Goal: Transaction & Acquisition: Book appointment/travel/reservation

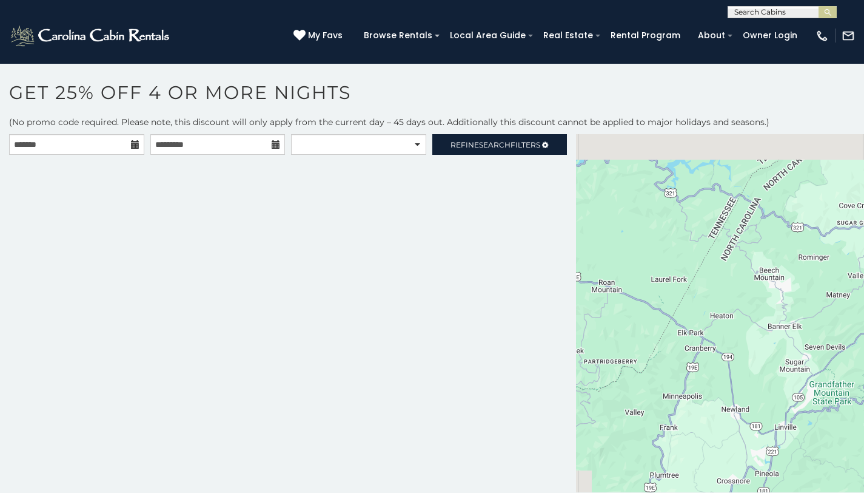
click at [135, 143] on icon at bounding box center [135, 144] width 8 height 8
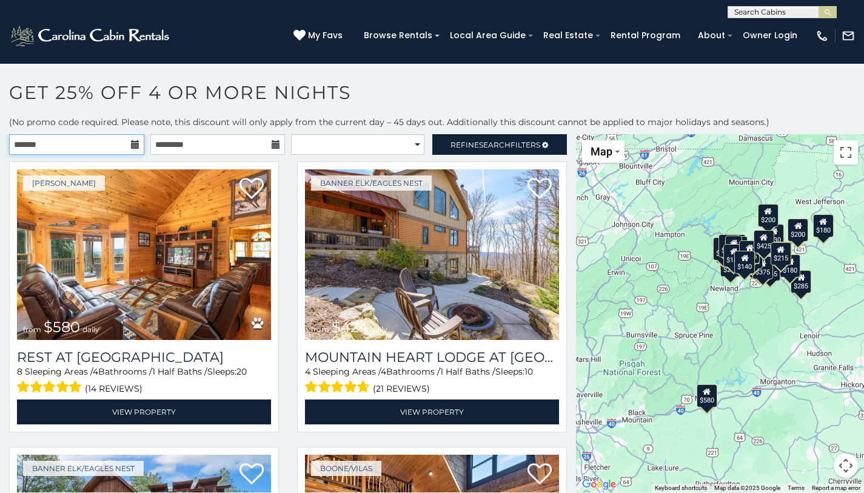
click at [98, 140] on input "text" at bounding box center [76, 144] width 135 height 21
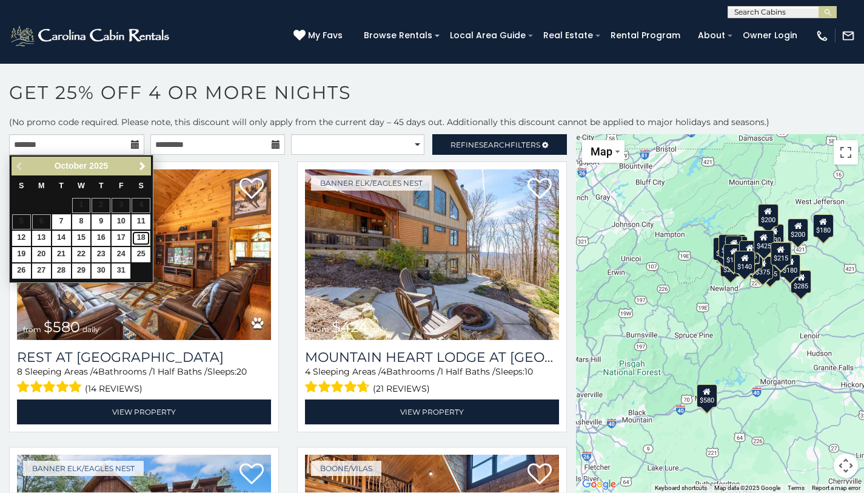
click at [140, 239] on link "18" at bounding box center [141, 237] width 19 height 15
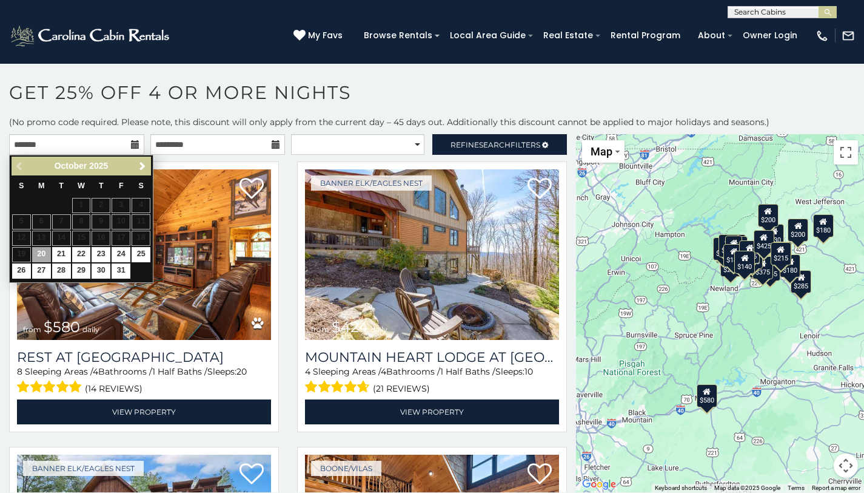
type input "**********"
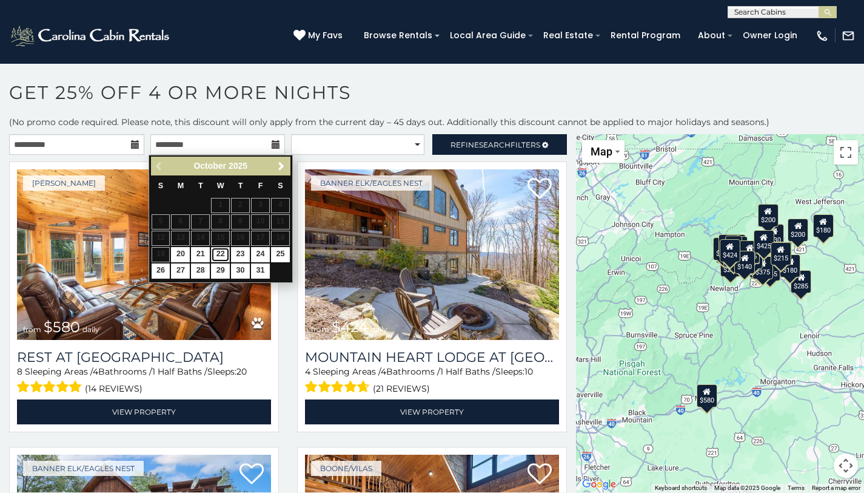
click at [223, 255] on link "22" at bounding box center [220, 254] width 19 height 15
type input "**********"
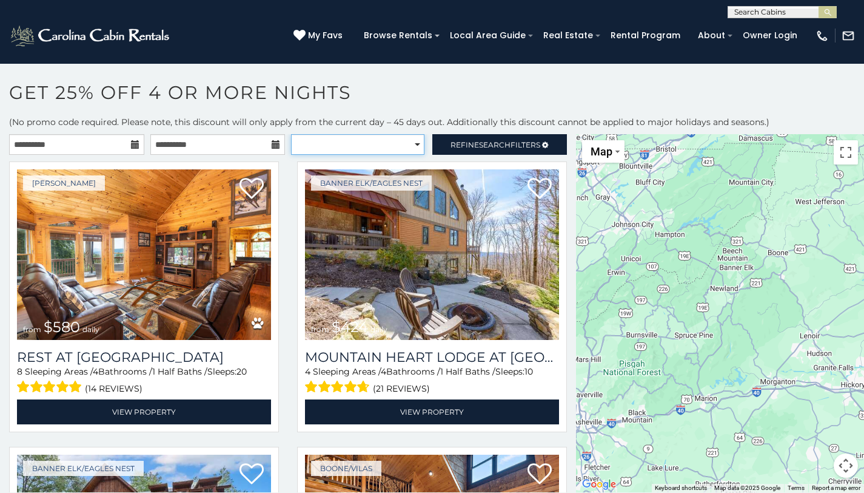
click at [386, 153] on select "**********" at bounding box center [357, 144] width 133 height 21
click at [291, 134] on select "**********" at bounding box center [357, 144] width 133 height 21
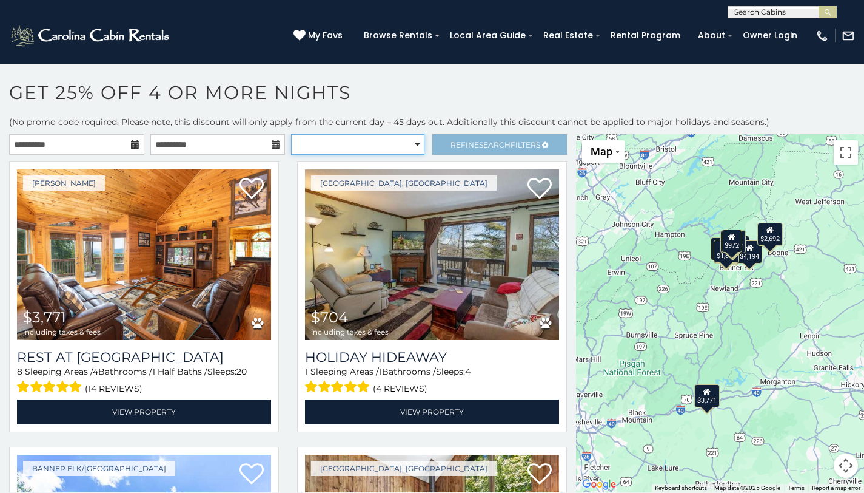
select select "*********"
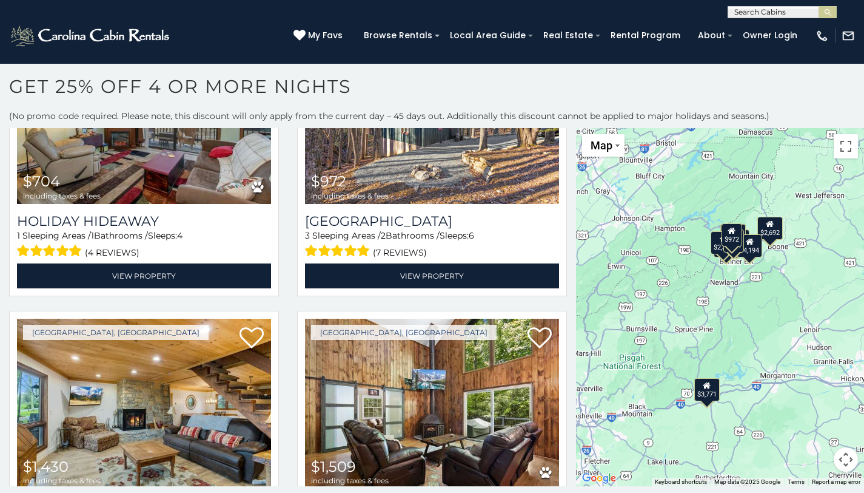
scroll to position [89, 0]
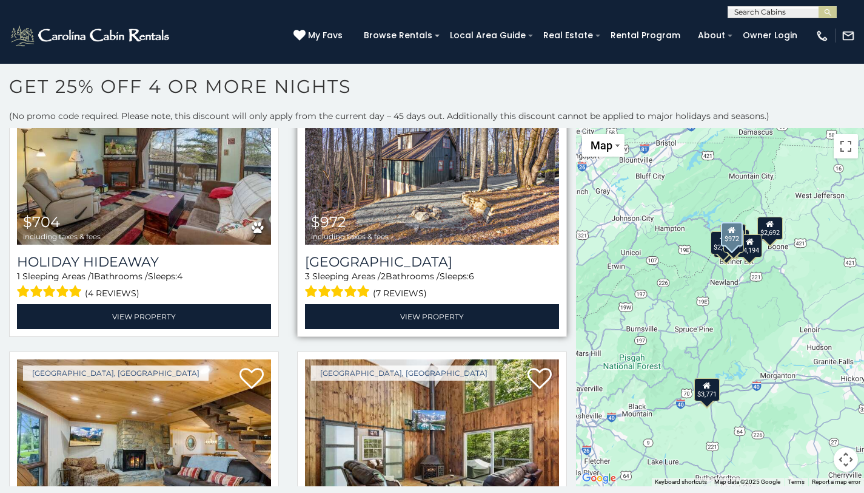
click at [520, 178] on img at bounding box center [432, 159] width 254 height 170
click at [497, 173] on img at bounding box center [432, 159] width 254 height 170
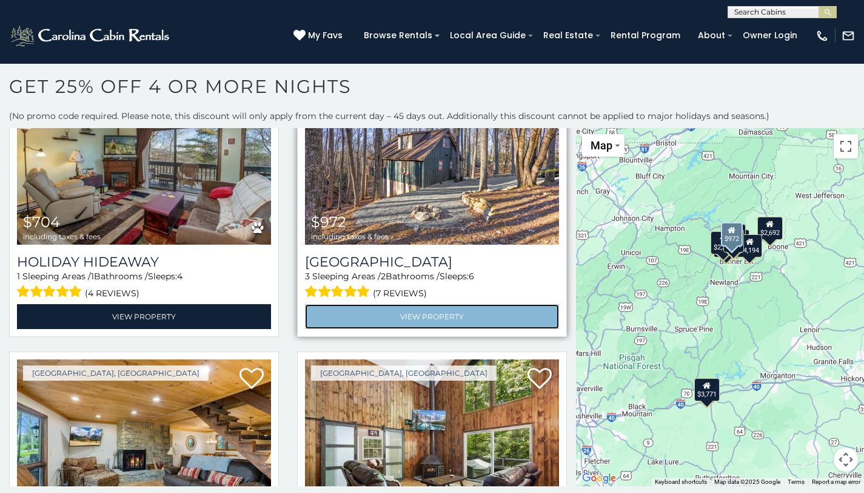
click at [380, 309] on link "View Property" at bounding box center [432, 316] width 254 height 25
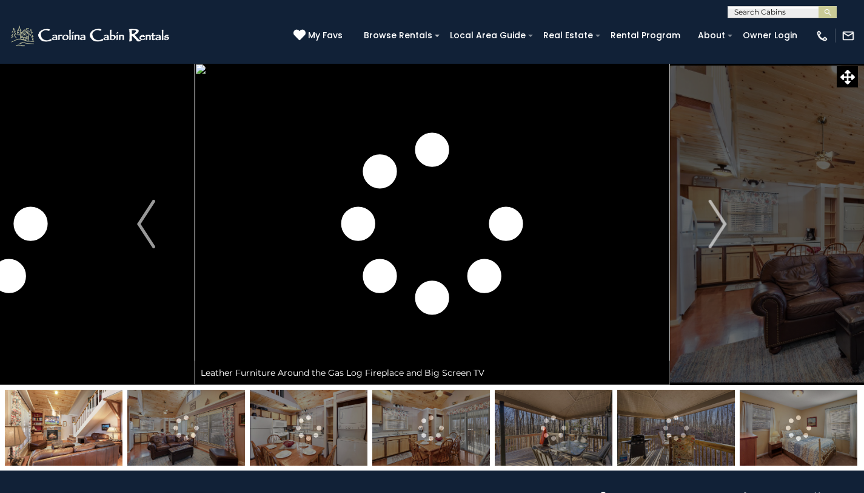
click at [728, 203] on button "Next" at bounding box center [718, 223] width 96 height 321
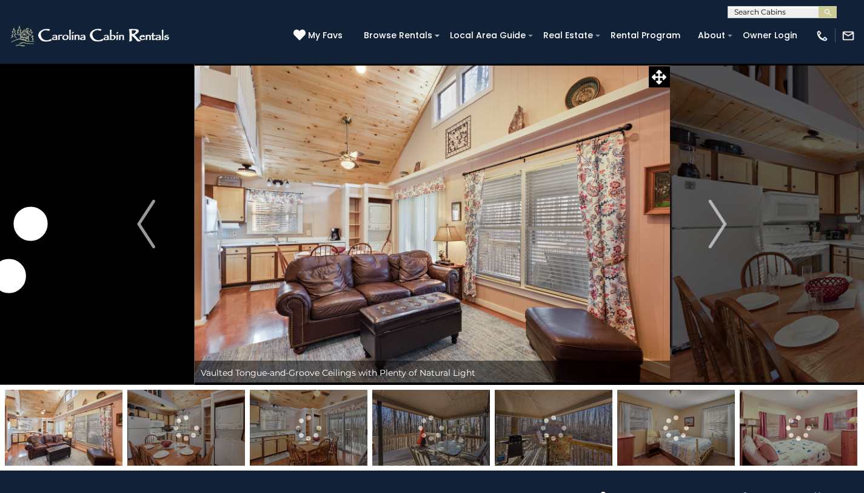
click at [728, 203] on button "Next" at bounding box center [718, 223] width 96 height 321
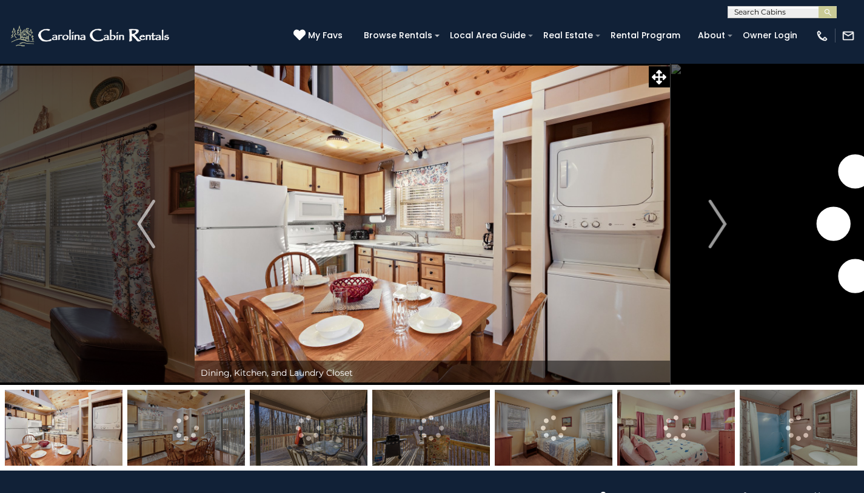
click at [728, 203] on button "Next" at bounding box center [718, 223] width 96 height 321
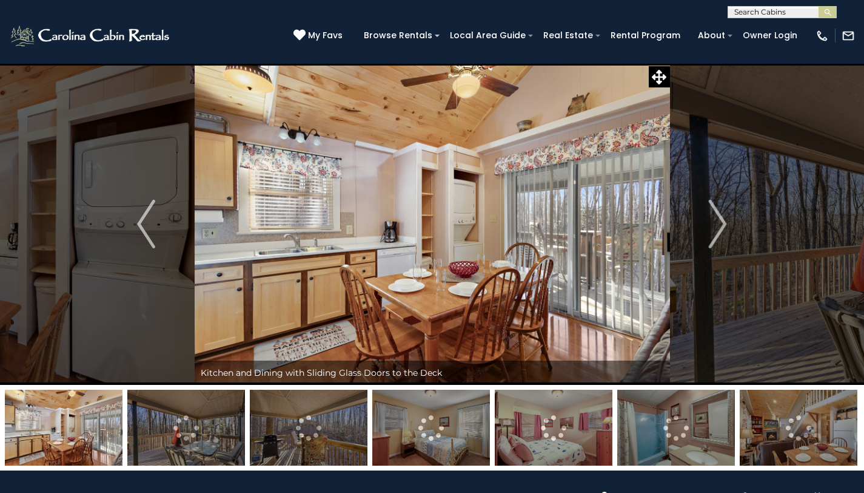
click at [728, 203] on button "Next" at bounding box center [718, 223] width 96 height 321
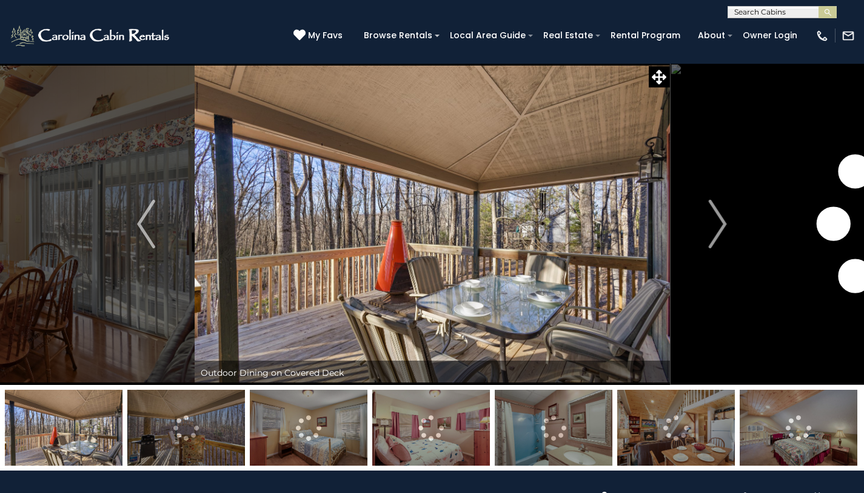
click at [728, 203] on button "Next" at bounding box center [718, 223] width 96 height 321
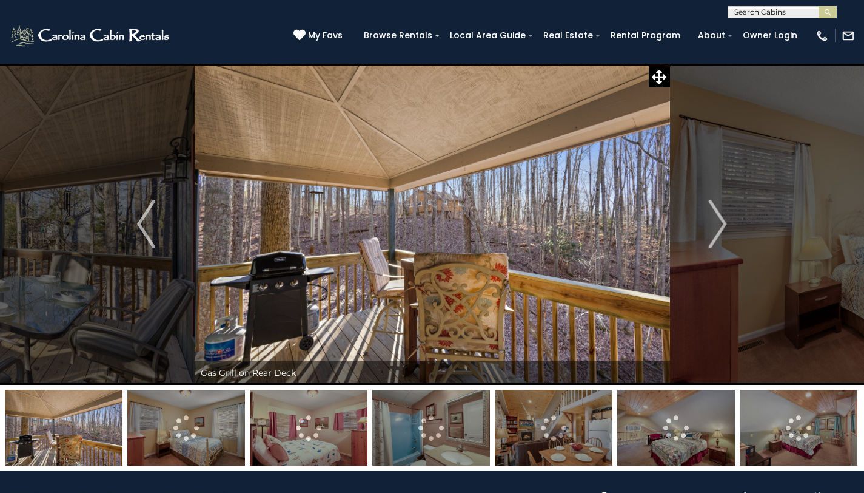
click at [728, 203] on button "Next" at bounding box center [718, 223] width 96 height 321
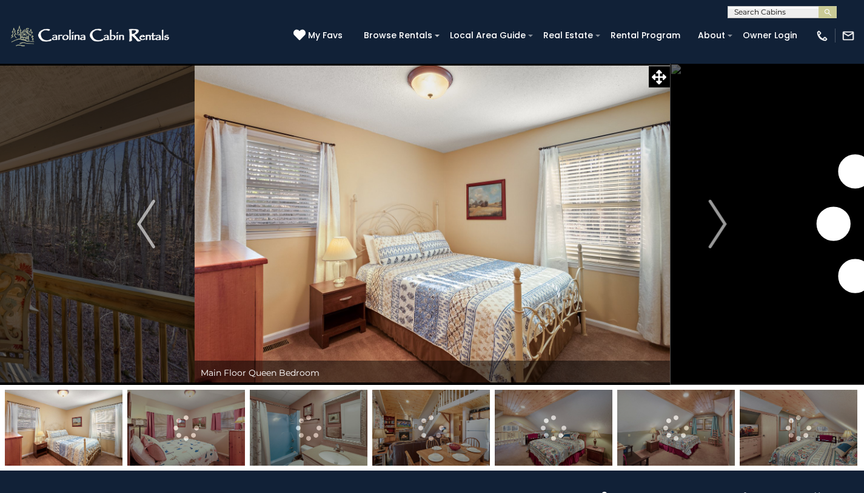
click at [728, 203] on button "Next" at bounding box center [718, 223] width 96 height 321
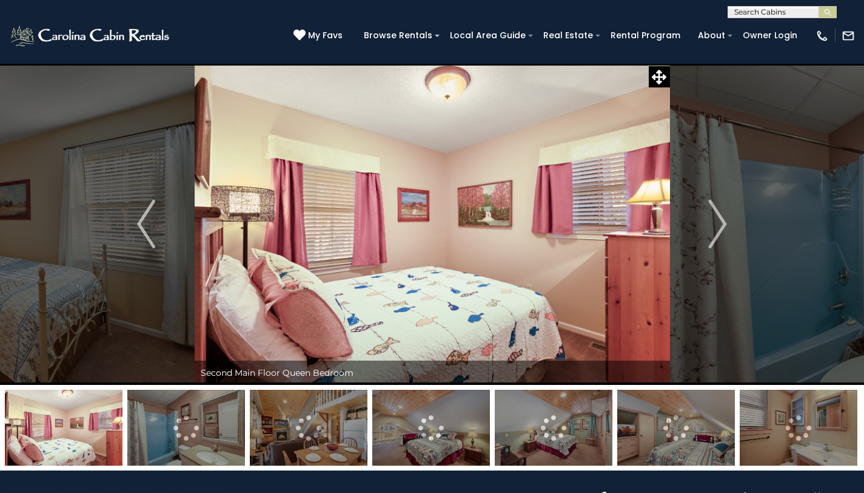
click at [728, 203] on button "Next" at bounding box center [718, 223] width 96 height 321
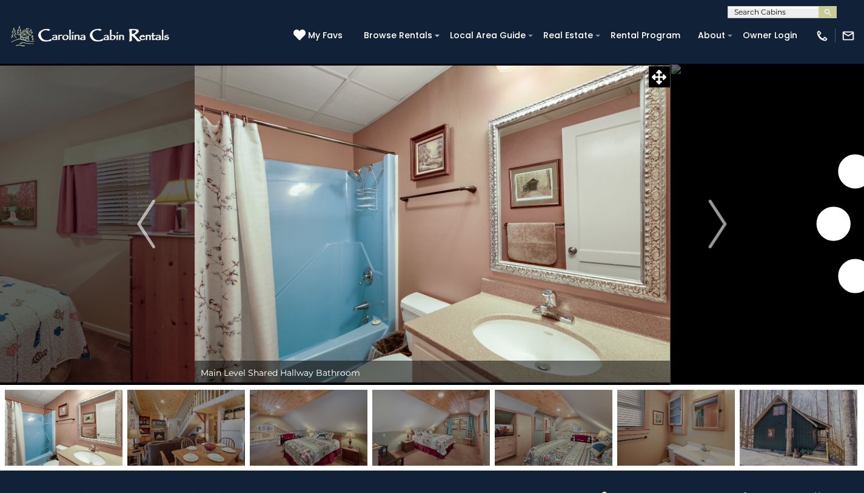
click at [728, 203] on button "Next" at bounding box center [718, 223] width 96 height 321
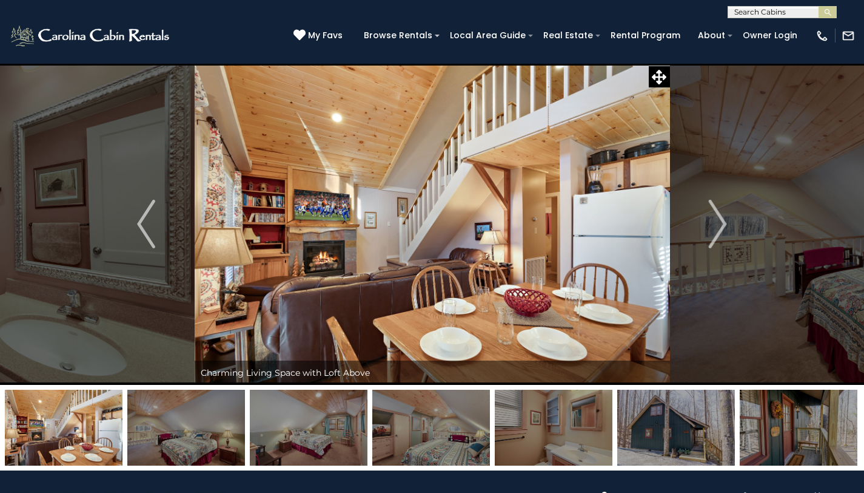
click at [728, 203] on button "Next" at bounding box center [718, 223] width 96 height 321
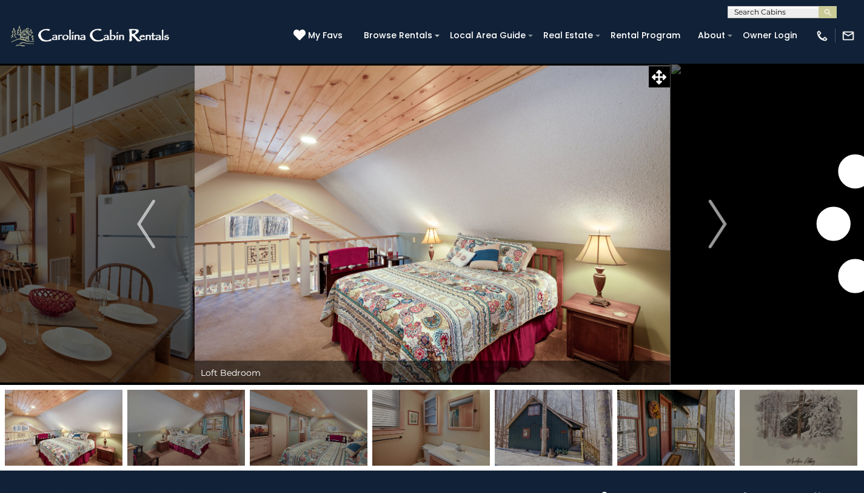
click at [728, 203] on button "Next" at bounding box center [718, 223] width 96 height 321
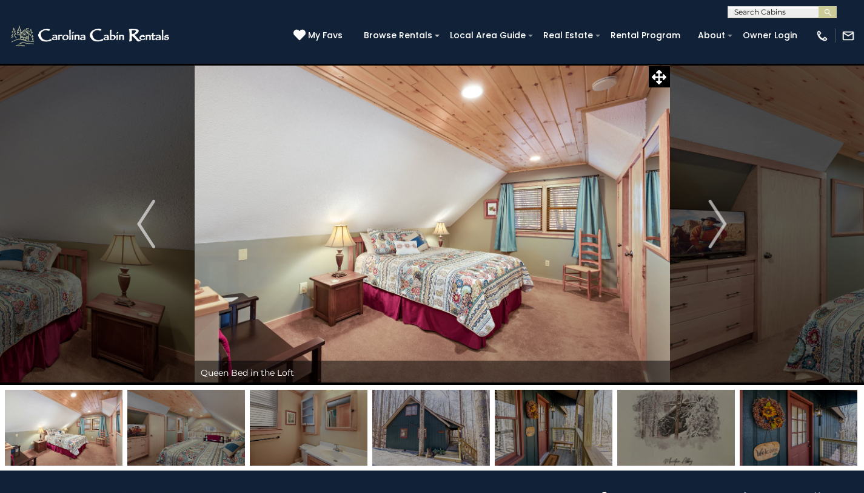
click at [728, 203] on button "Next" at bounding box center [718, 223] width 96 height 321
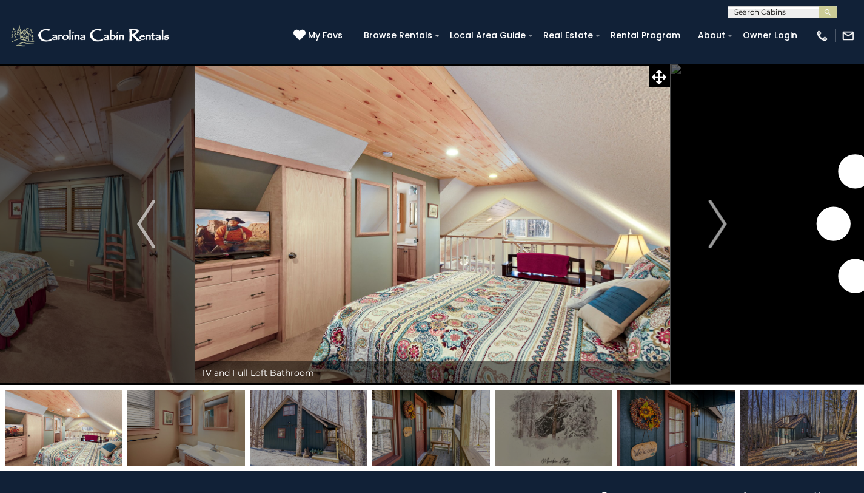
click at [728, 203] on button "Next" at bounding box center [718, 223] width 96 height 321
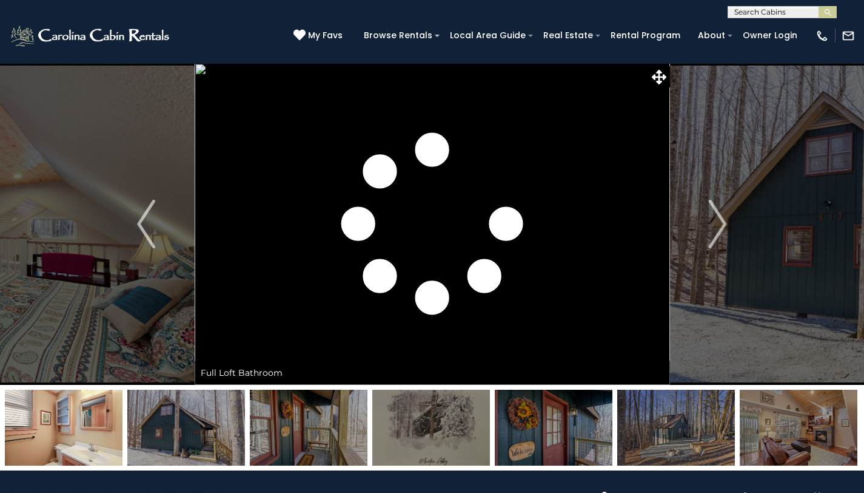
click at [728, 203] on button "Next" at bounding box center [718, 223] width 96 height 321
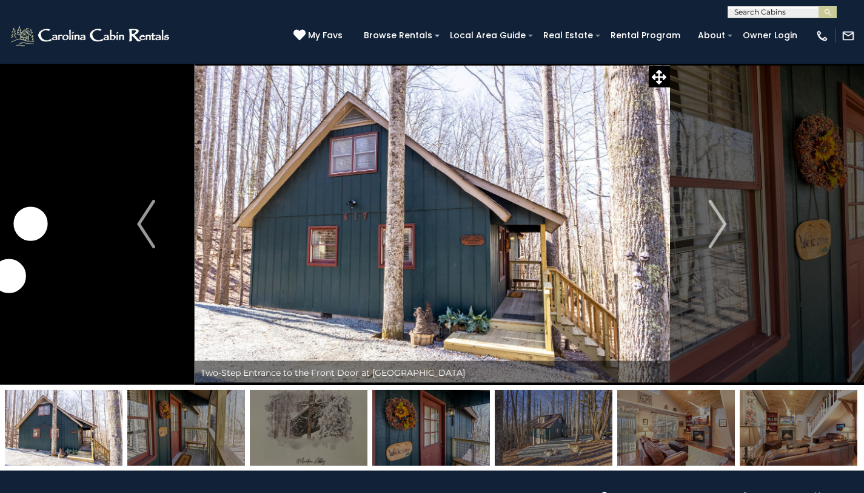
click at [728, 203] on button "Next" at bounding box center [718, 223] width 96 height 321
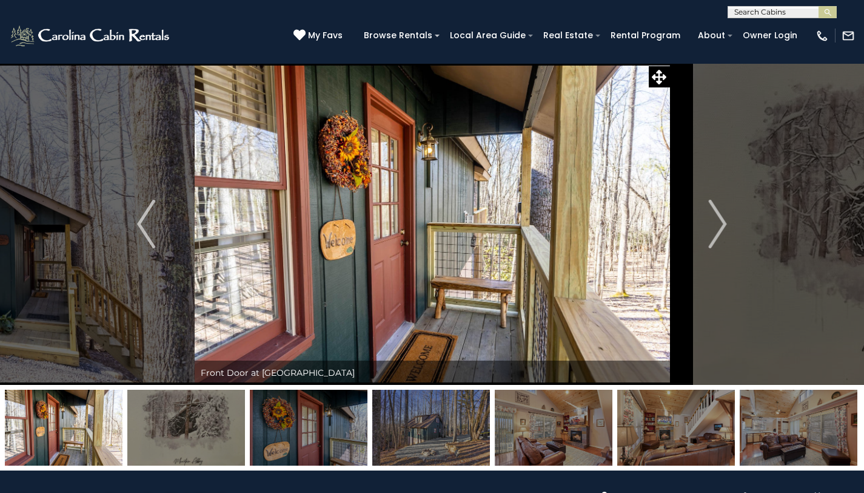
click at [728, 203] on button "Next" at bounding box center [718, 223] width 96 height 321
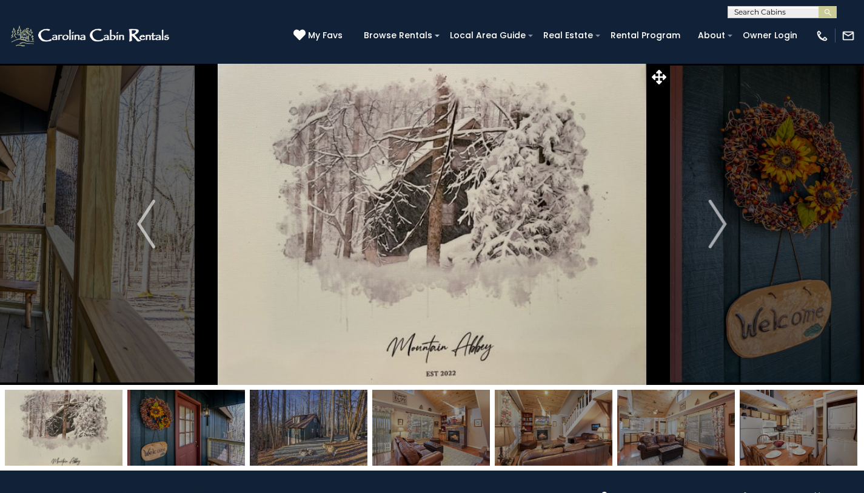
click at [728, 203] on button "Next" at bounding box center [718, 223] width 96 height 321
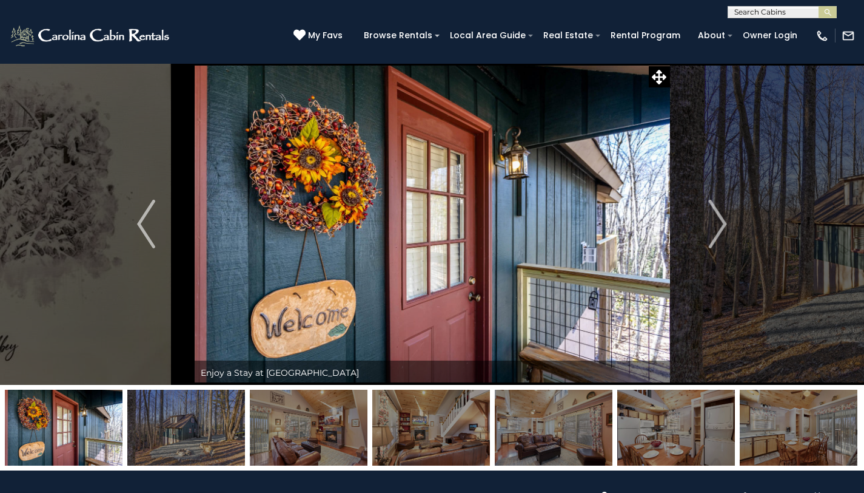
click at [728, 203] on button "Next" at bounding box center [718, 223] width 96 height 321
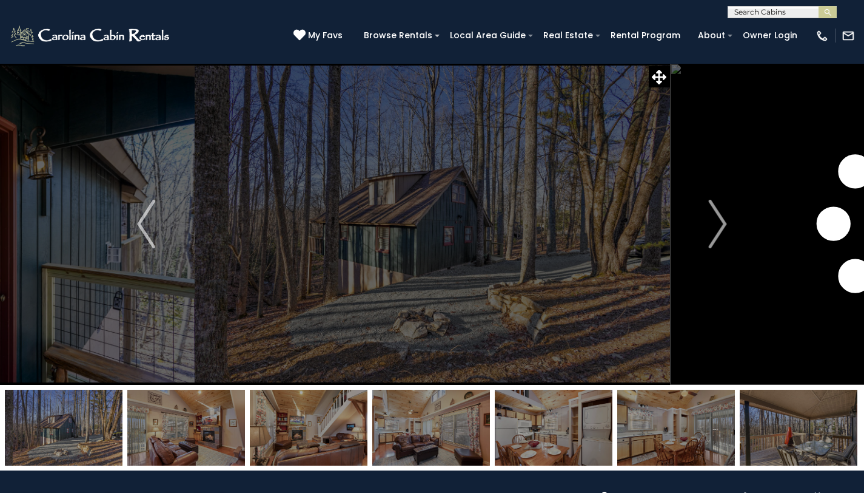
click at [728, 203] on button "Next" at bounding box center [718, 223] width 96 height 321
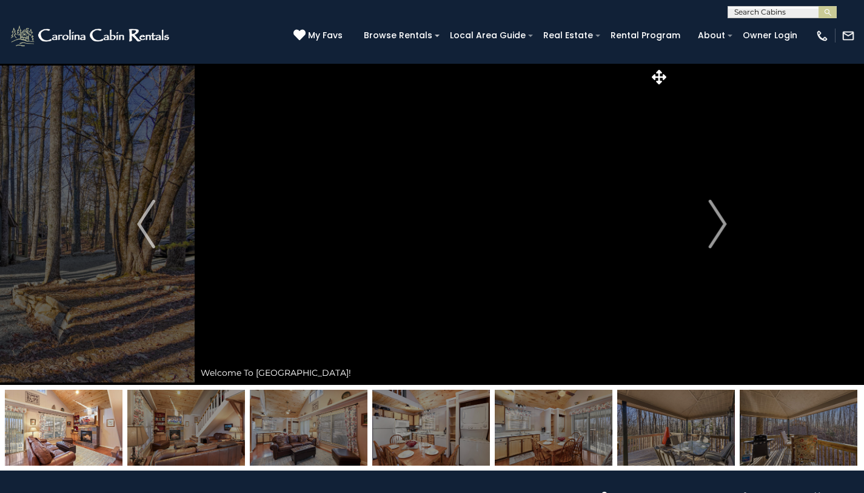
click at [728, 203] on button "Next" at bounding box center [718, 223] width 96 height 321
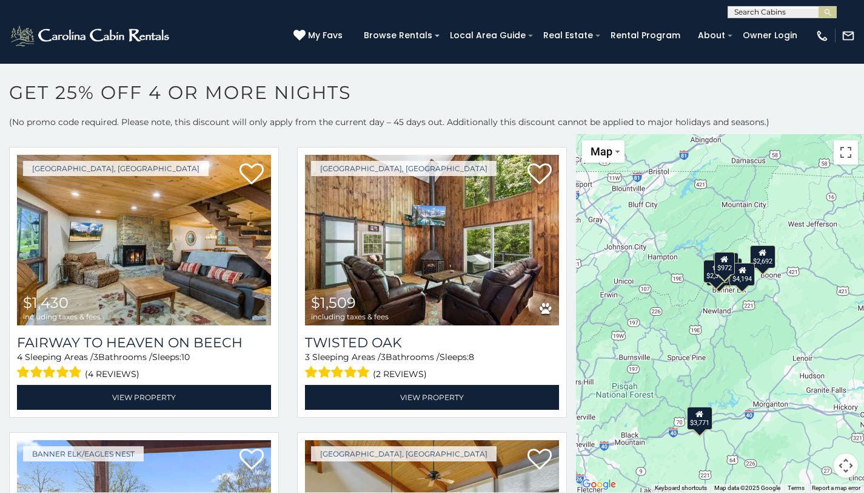
scroll to position [305, 0]
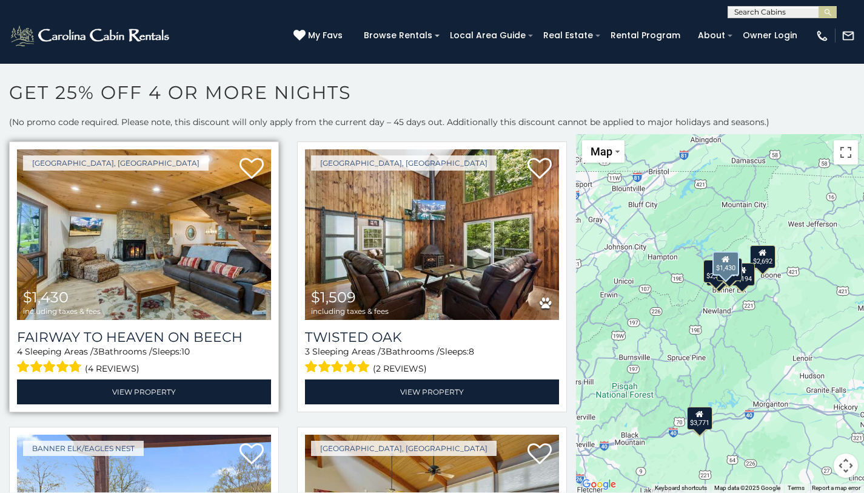
click at [214, 222] on img at bounding box center [144, 234] width 254 height 170
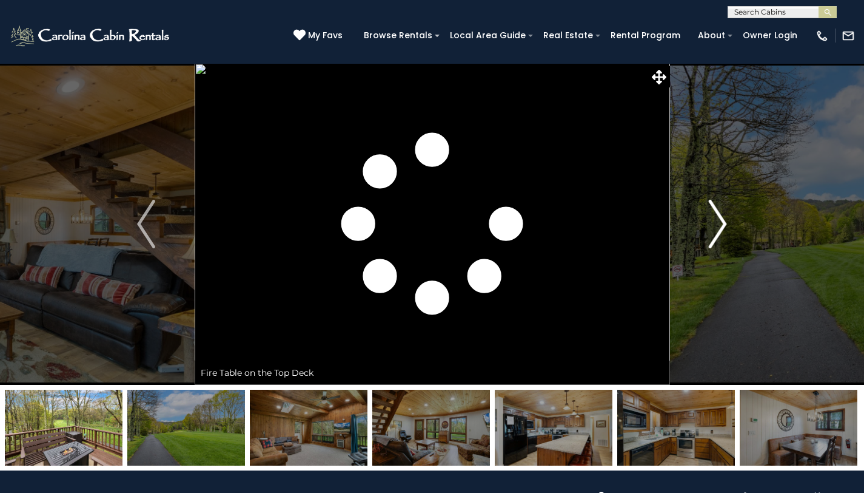
click at [710, 207] on img "Next" at bounding box center [718, 224] width 18 height 49
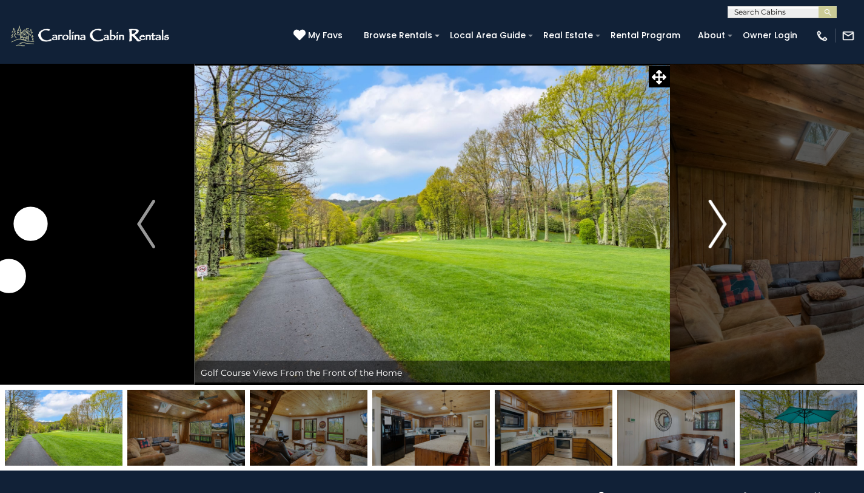
click at [710, 207] on img "Next" at bounding box center [718, 224] width 18 height 49
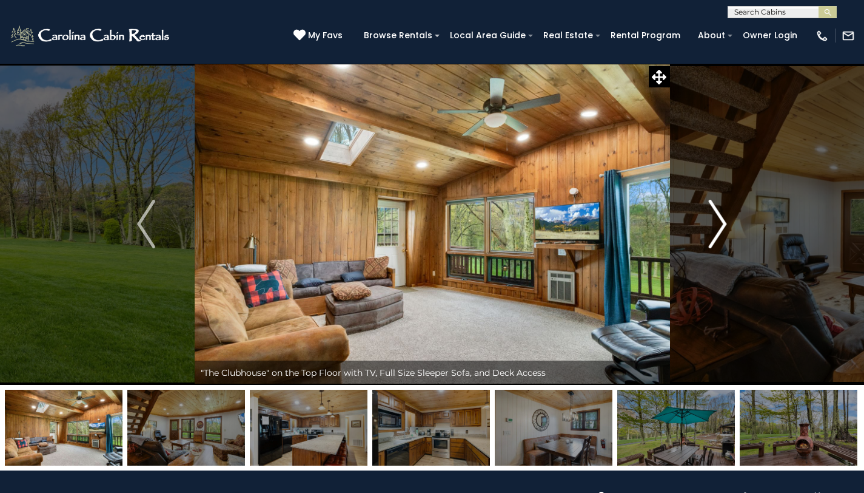
click at [710, 207] on img "Next" at bounding box center [718, 224] width 18 height 49
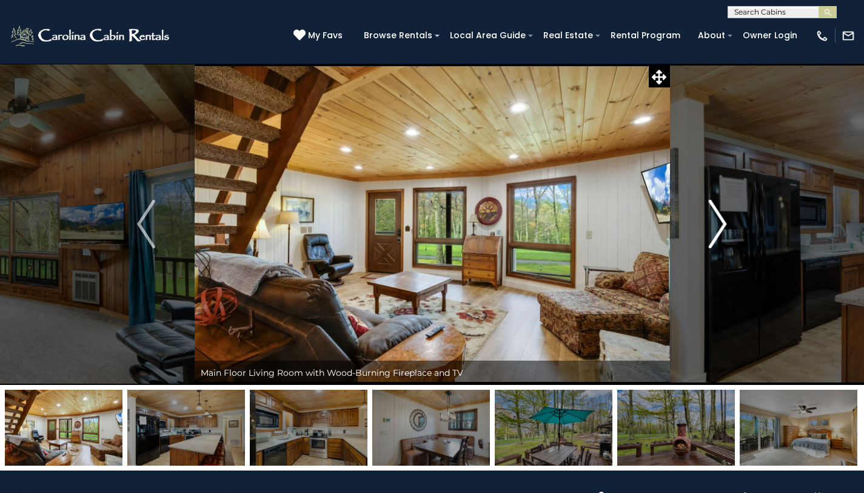
click at [710, 207] on img "Next" at bounding box center [718, 224] width 18 height 49
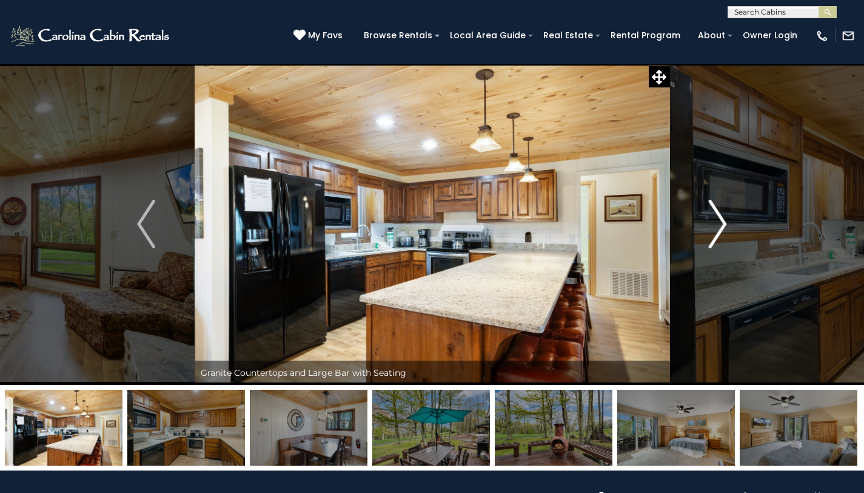
click at [710, 207] on img "Next" at bounding box center [718, 224] width 18 height 49
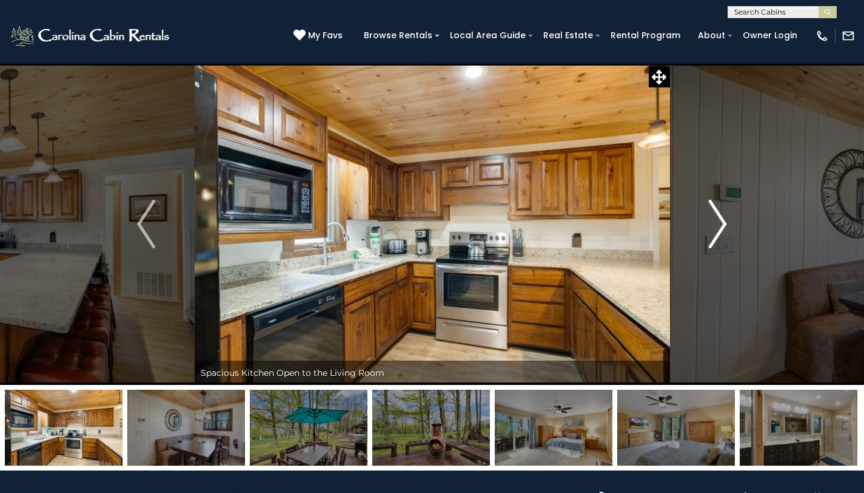
click at [710, 207] on img "Next" at bounding box center [718, 224] width 18 height 49
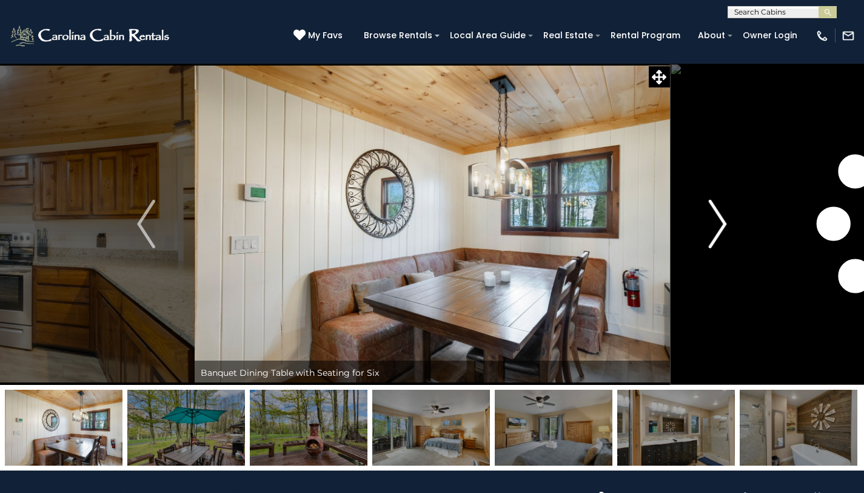
click at [710, 207] on img "Next" at bounding box center [718, 224] width 18 height 49
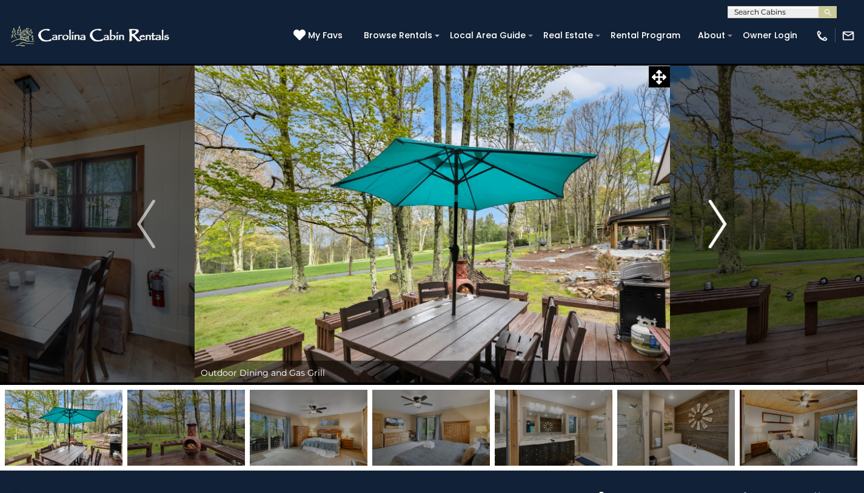
click at [710, 207] on img "Next" at bounding box center [718, 224] width 18 height 49
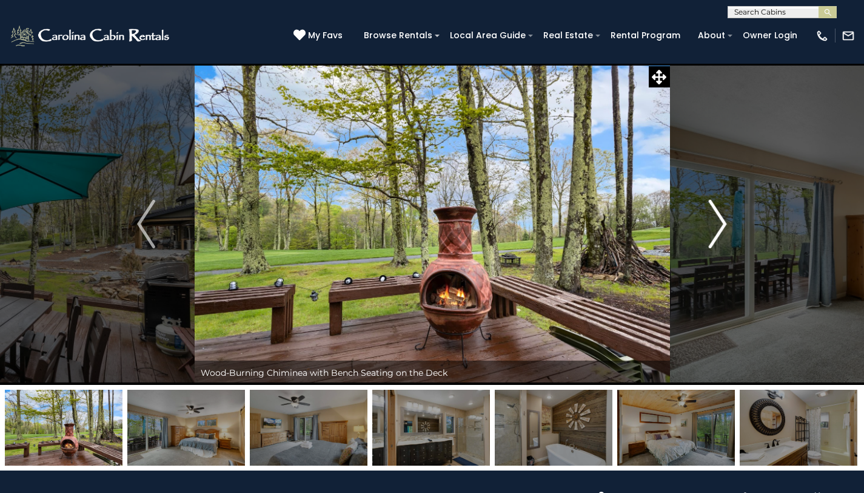
click at [710, 207] on img "Next" at bounding box center [718, 224] width 18 height 49
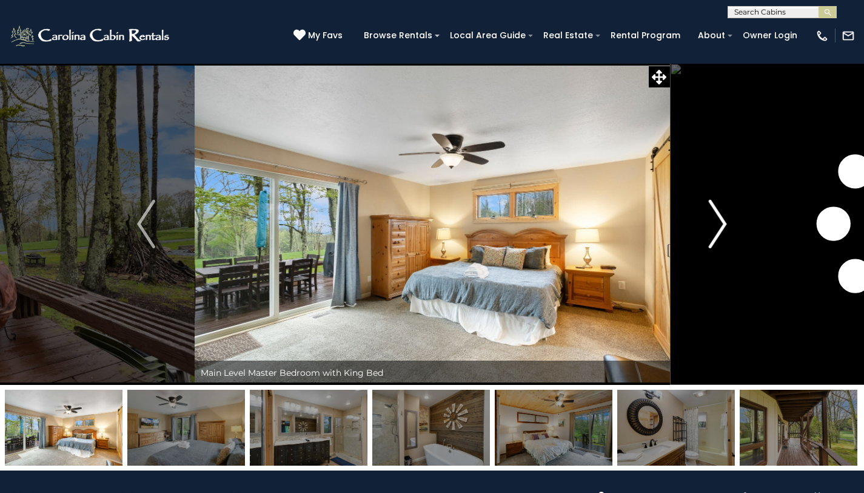
click at [710, 207] on img "Next" at bounding box center [718, 224] width 18 height 49
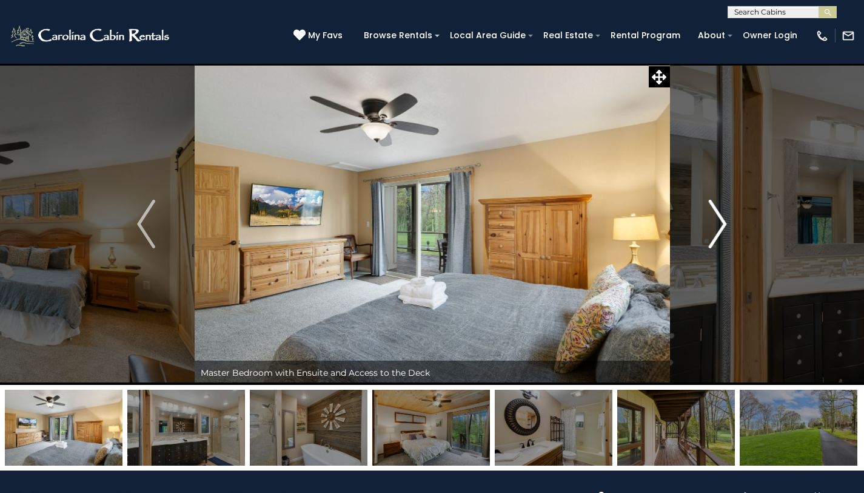
click at [712, 211] on img "Next" at bounding box center [718, 224] width 18 height 49
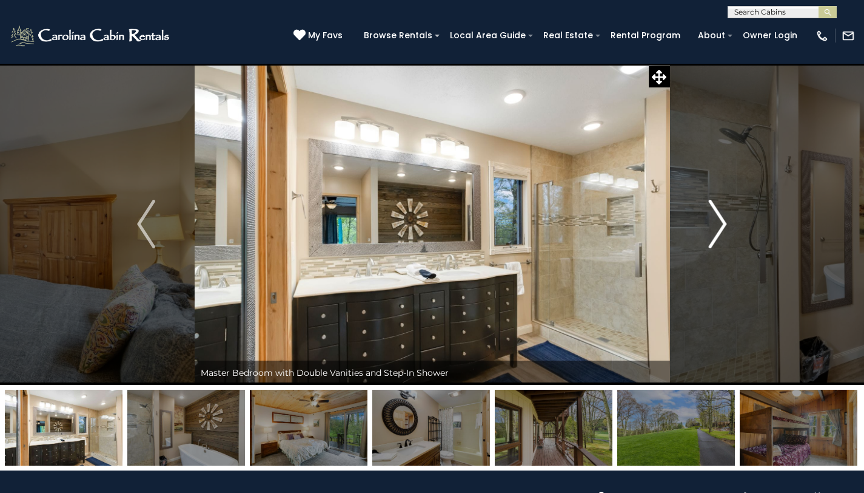
click at [712, 212] on img "Next" at bounding box center [718, 224] width 18 height 49
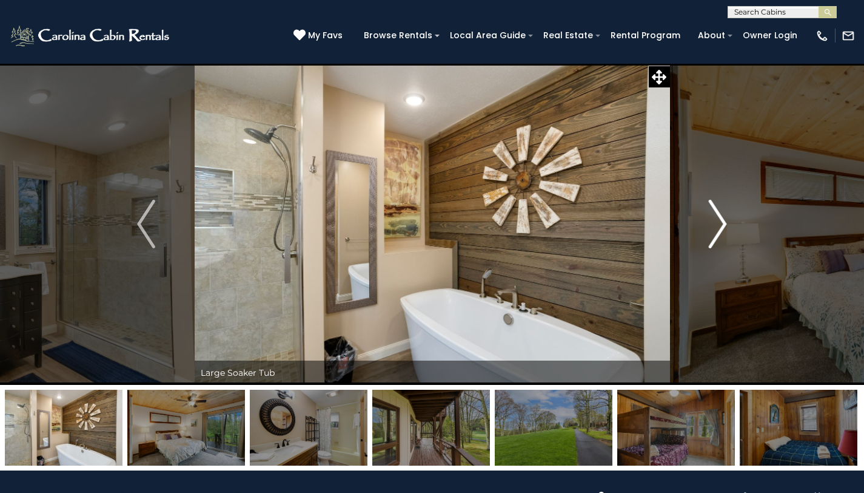
click at [712, 212] on img "Next" at bounding box center [718, 224] width 18 height 49
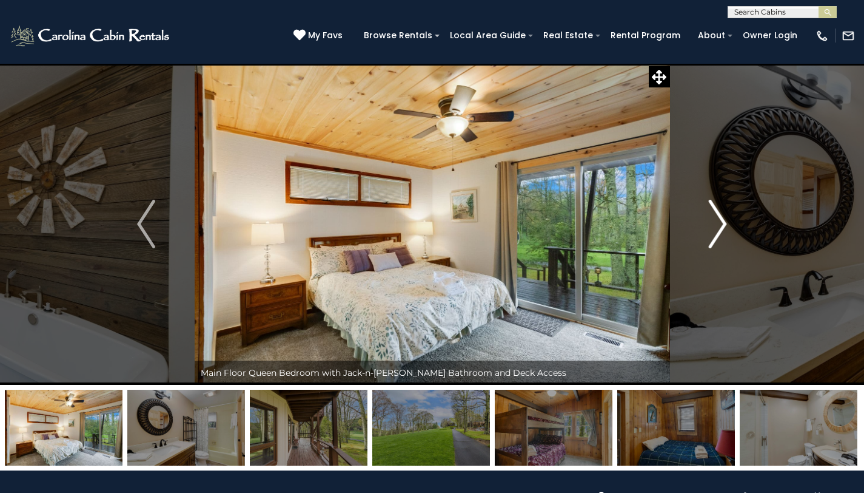
click at [712, 211] on img "Next" at bounding box center [718, 224] width 18 height 49
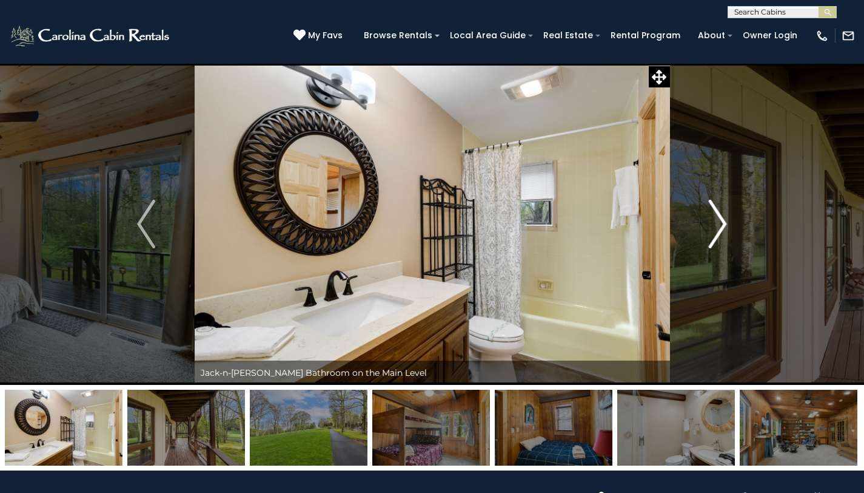
click at [712, 210] on img "Next" at bounding box center [718, 224] width 18 height 49
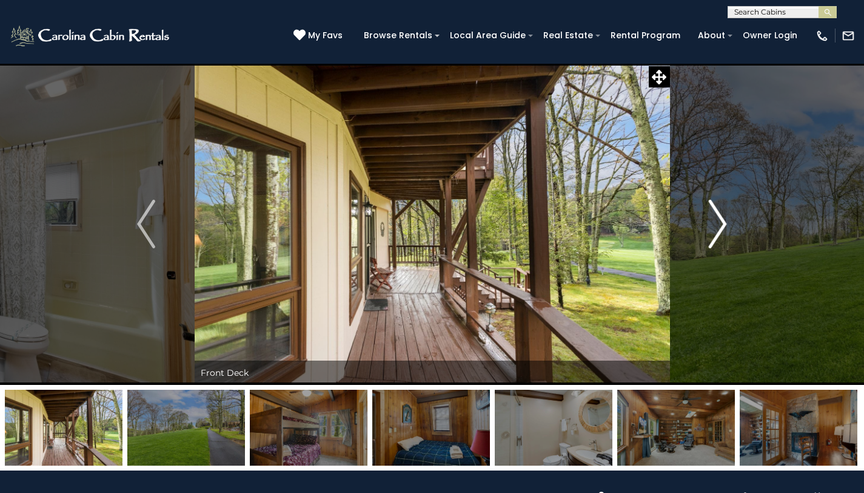
click at [712, 210] on img "Next" at bounding box center [718, 224] width 18 height 49
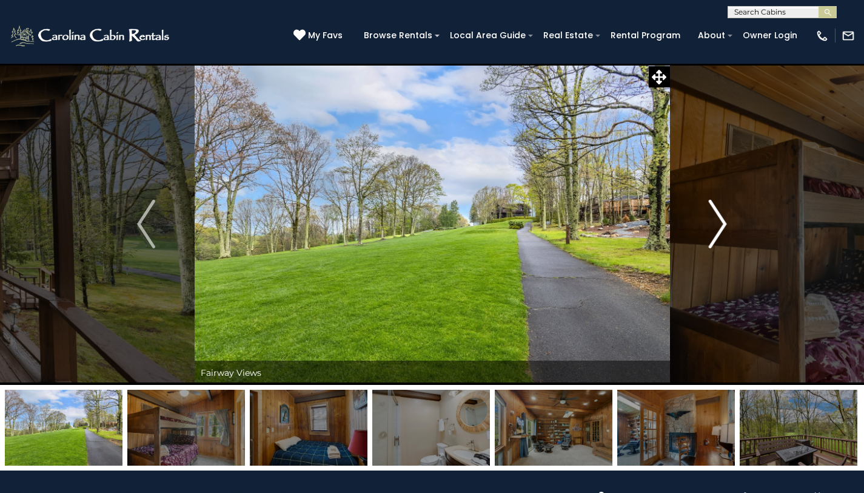
click at [712, 210] on img "Next" at bounding box center [718, 224] width 18 height 49
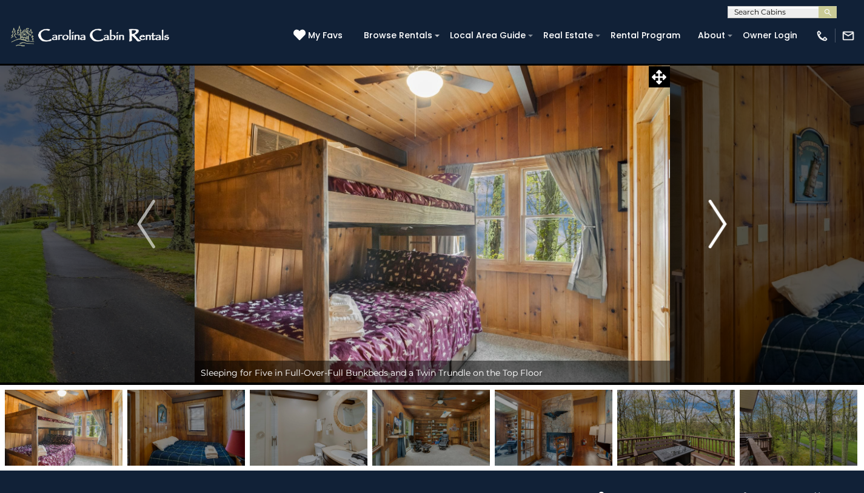
click at [712, 210] on img "Next" at bounding box center [718, 224] width 18 height 49
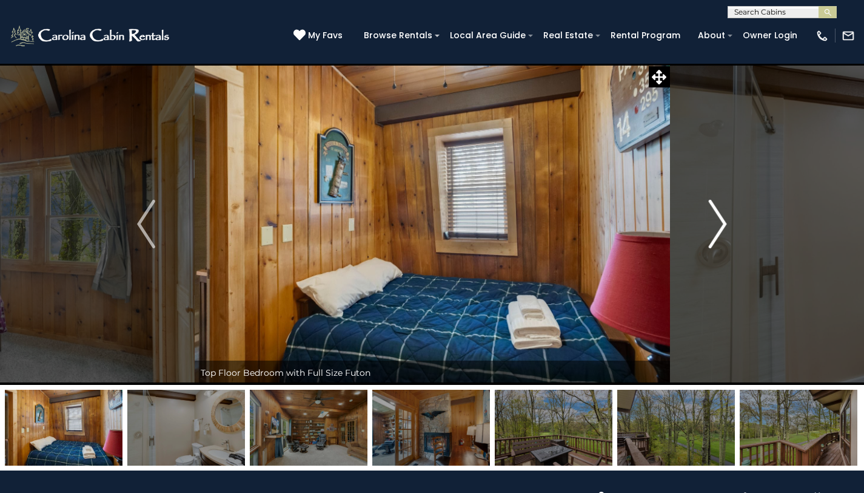
click at [712, 210] on img "Next" at bounding box center [718, 224] width 18 height 49
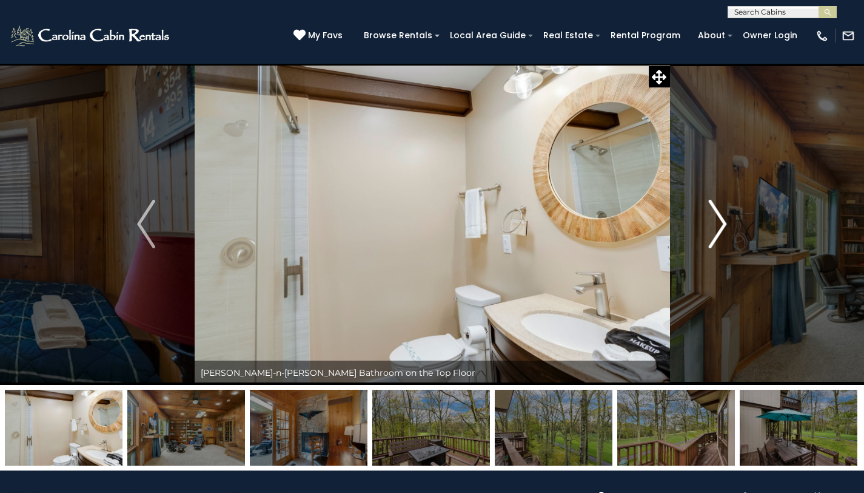
click at [712, 210] on img "Next" at bounding box center [718, 224] width 18 height 49
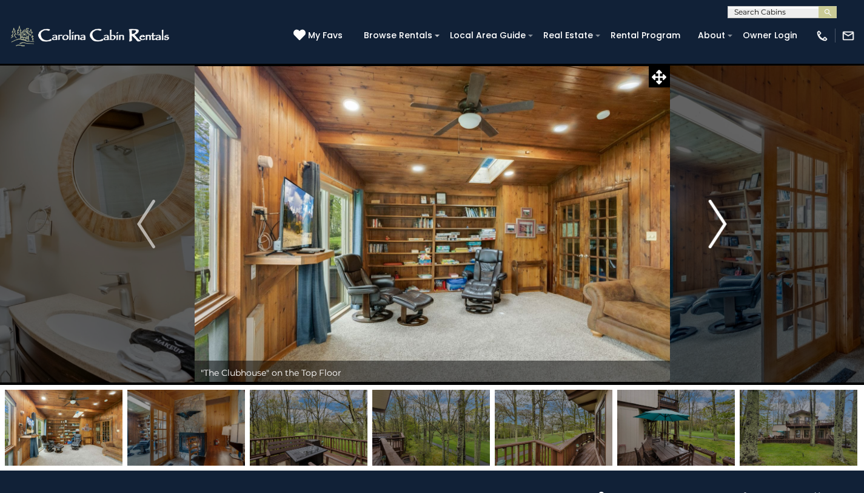
click at [712, 210] on img "Next" at bounding box center [718, 224] width 18 height 49
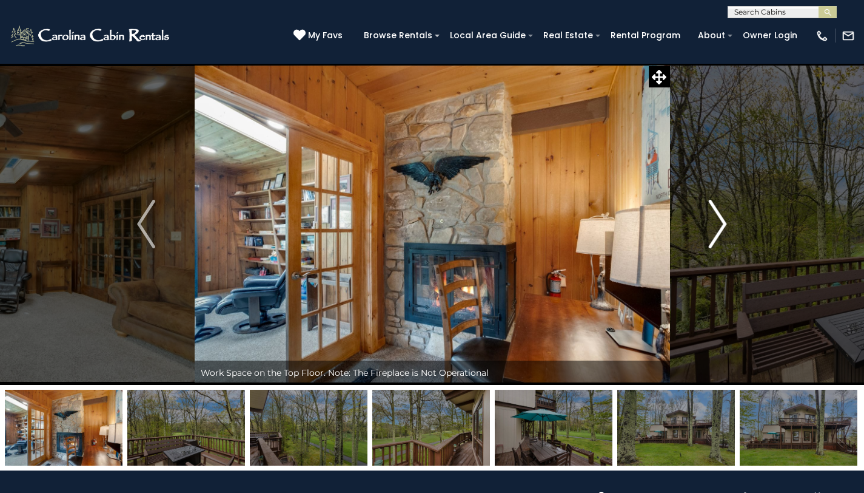
click at [712, 210] on img "Next" at bounding box center [718, 224] width 18 height 49
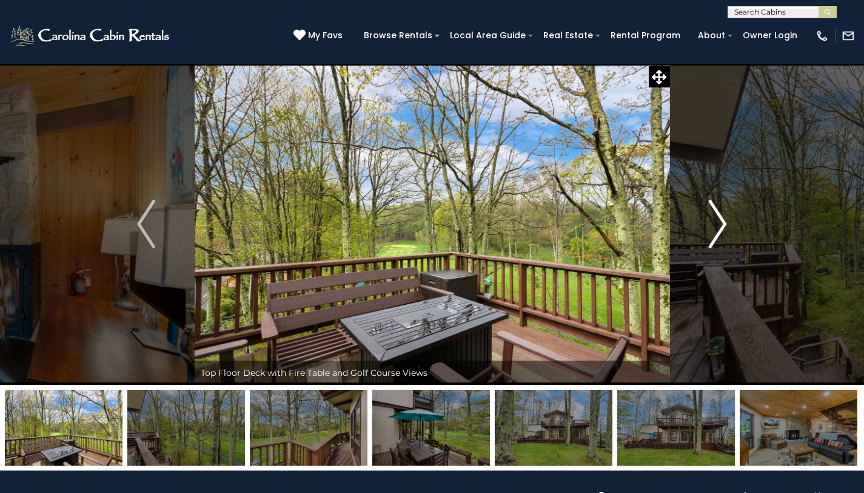
click at [712, 210] on img "Next" at bounding box center [718, 224] width 18 height 49
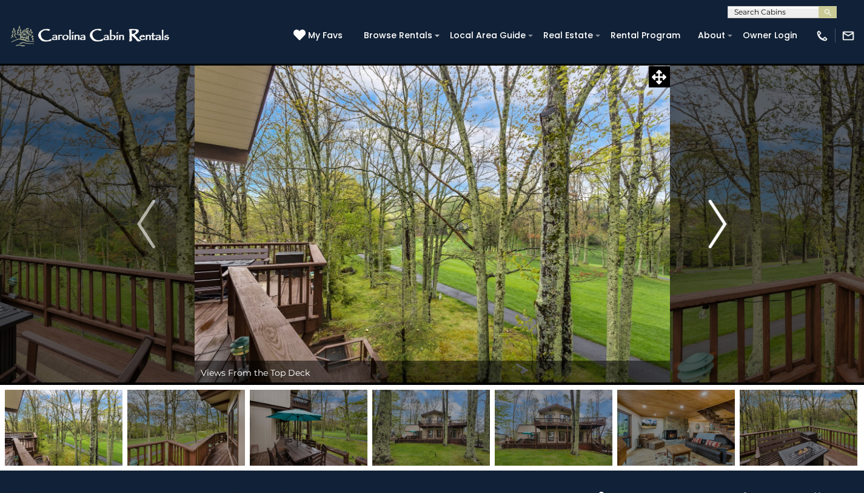
click at [712, 210] on img "Next" at bounding box center [718, 224] width 18 height 49
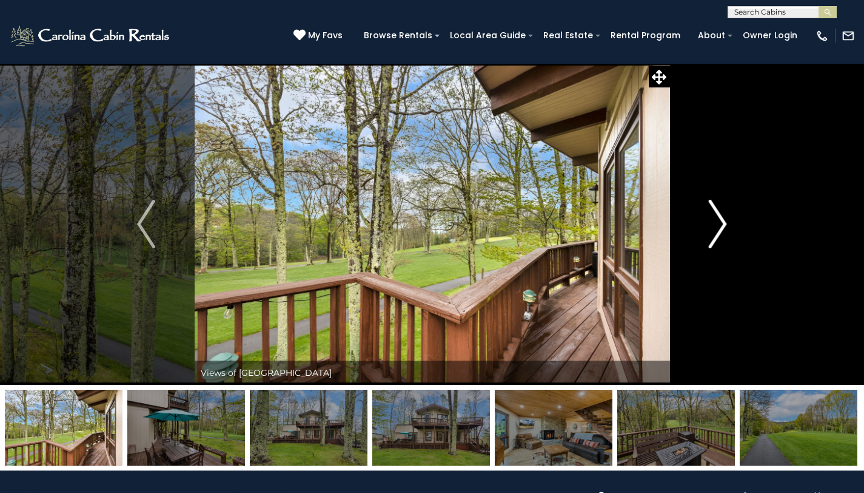
click at [712, 209] on img "Next" at bounding box center [718, 224] width 18 height 49
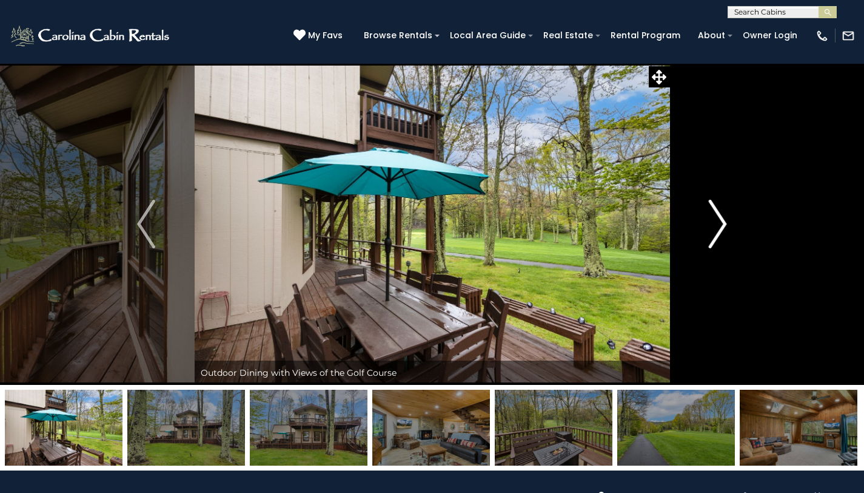
click at [712, 209] on img "Next" at bounding box center [718, 224] width 18 height 49
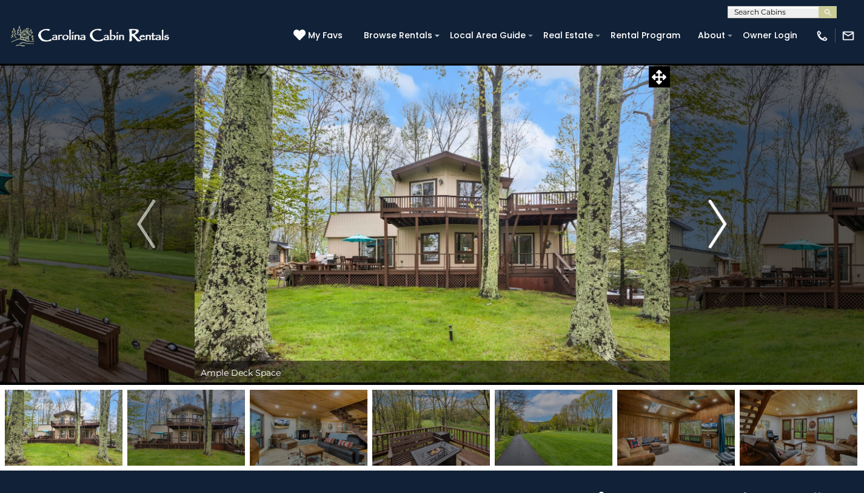
click at [712, 209] on img "Next" at bounding box center [718, 224] width 18 height 49
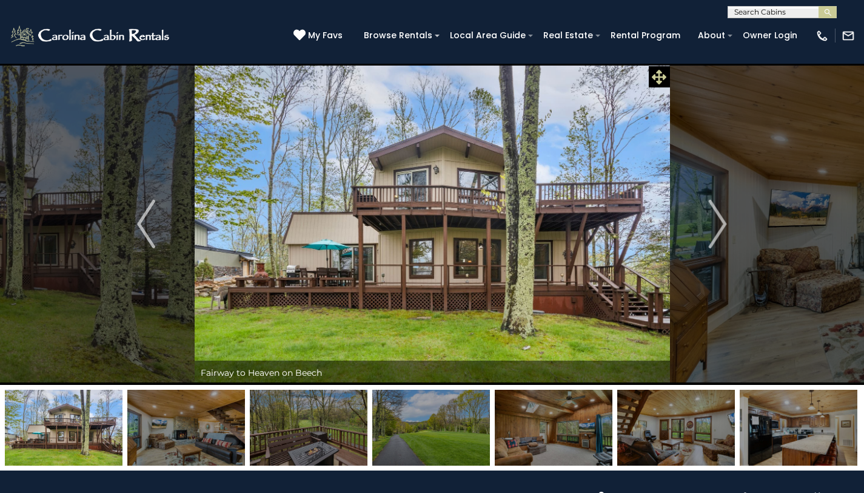
click at [659, 74] on icon at bounding box center [659, 77] width 15 height 15
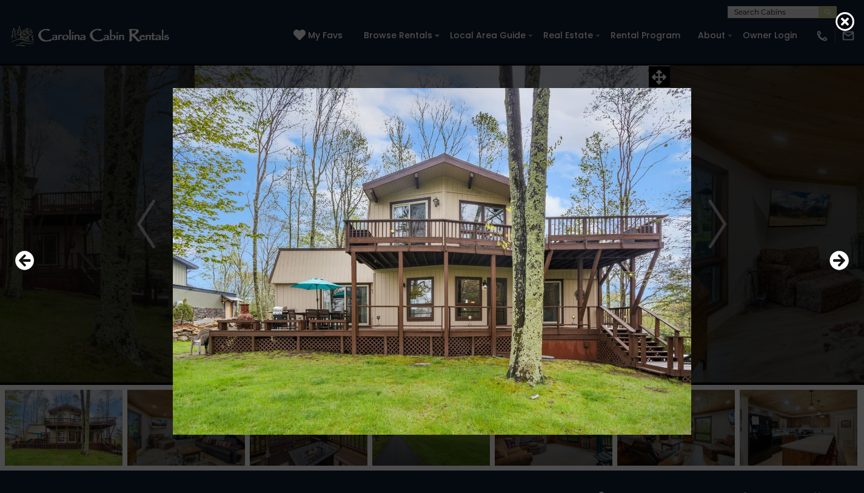
click at [659, 74] on div at bounding box center [432, 260] width 846 height 443
click at [838, 19] on icon at bounding box center [845, 21] width 19 height 19
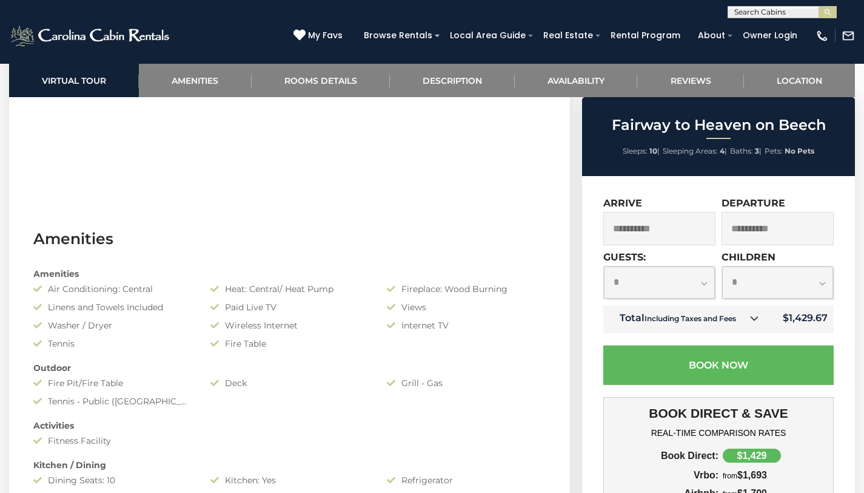
scroll to position [762, 0]
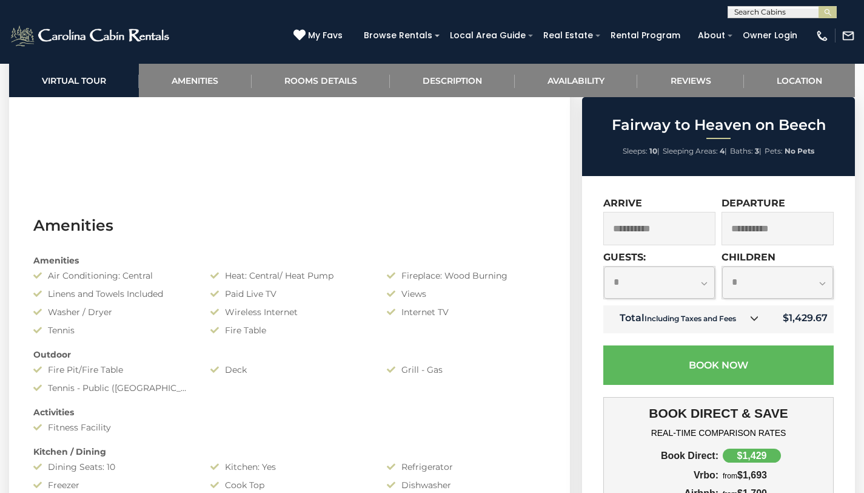
click at [685, 284] on select "**********" at bounding box center [659, 282] width 111 height 32
select select "*"
click at [604, 266] on select "**********" at bounding box center [659, 282] width 111 height 32
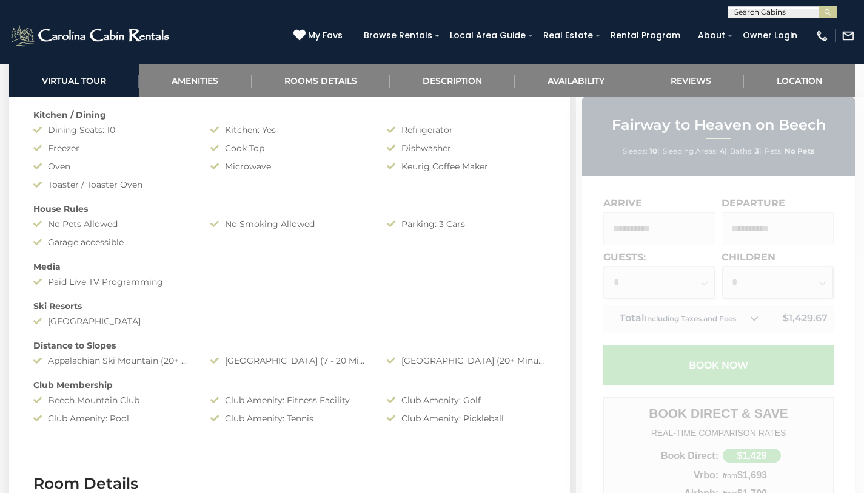
scroll to position [1083, 0]
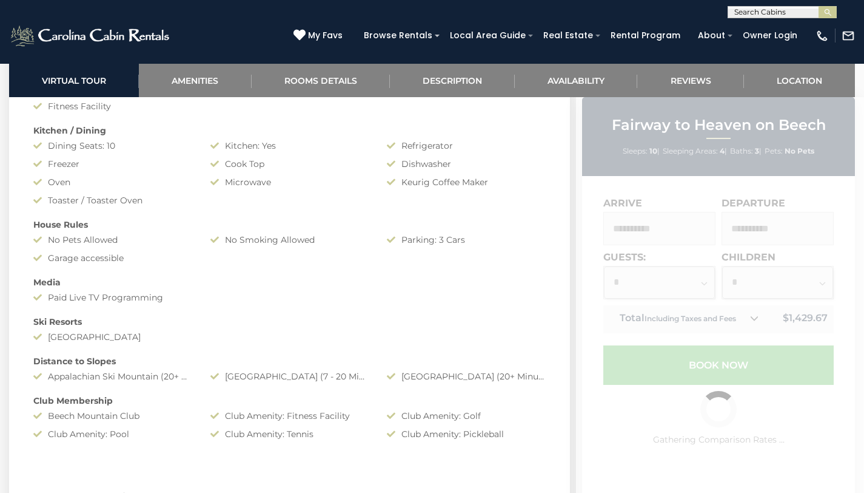
click at [744, 317] on div "Updating Price..." at bounding box center [720, 375] width 288 height 556
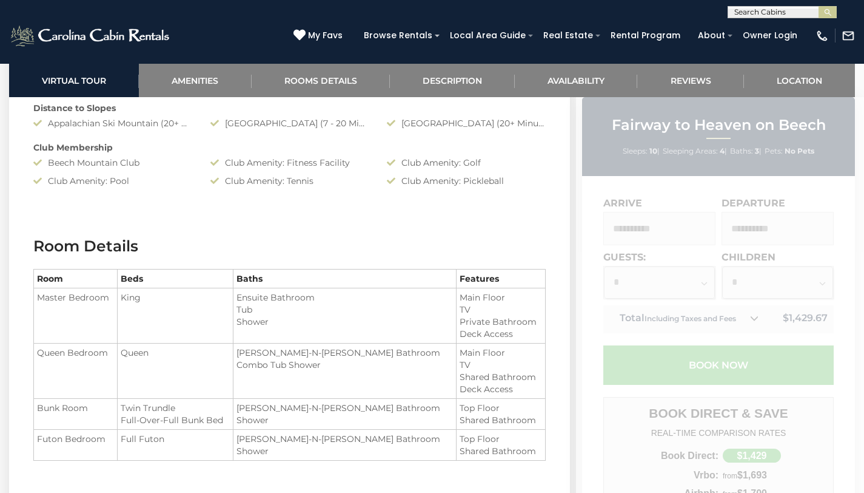
scroll to position [1323, 0]
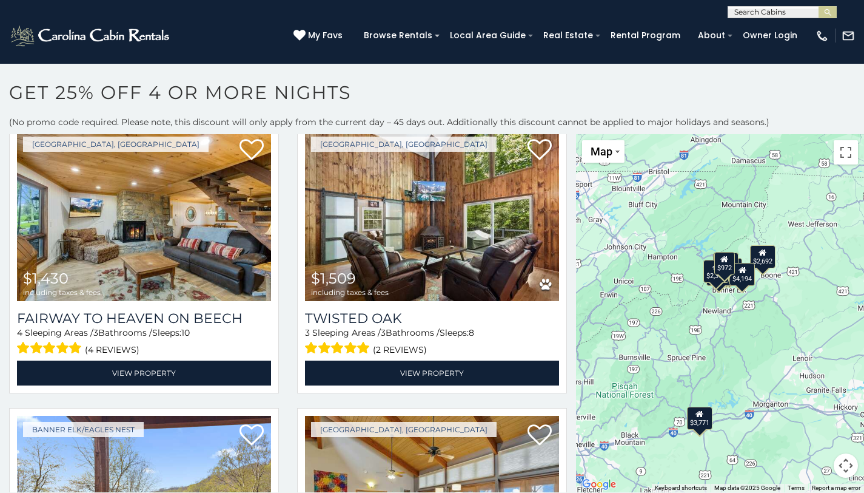
scroll to position [348, 0]
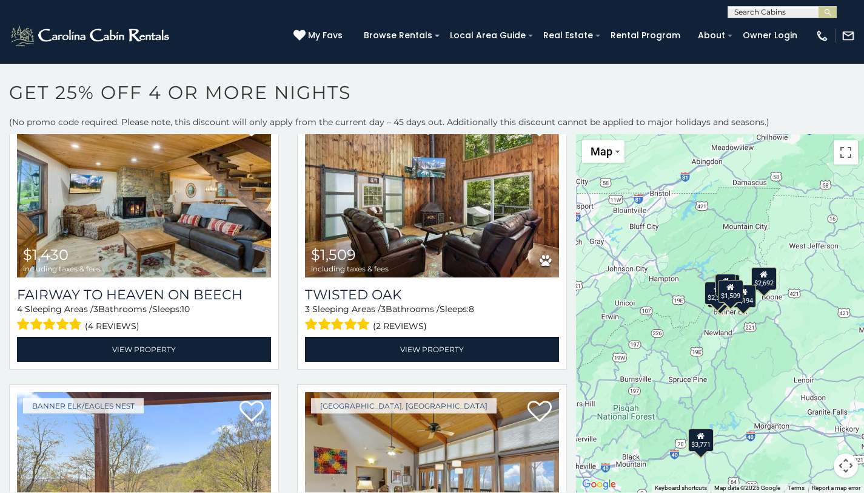
drag, startPoint x: 576, startPoint y: 238, endPoint x: 578, endPoint y: 260, distance: 21.9
click at [578, 260] on div "$704 $972 $1,430 $1,509 $1,806 $2,032 $2,323 $2,373 $2,692 $3,771 $4,194" at bounding box center [720, 313] width 288 height 358
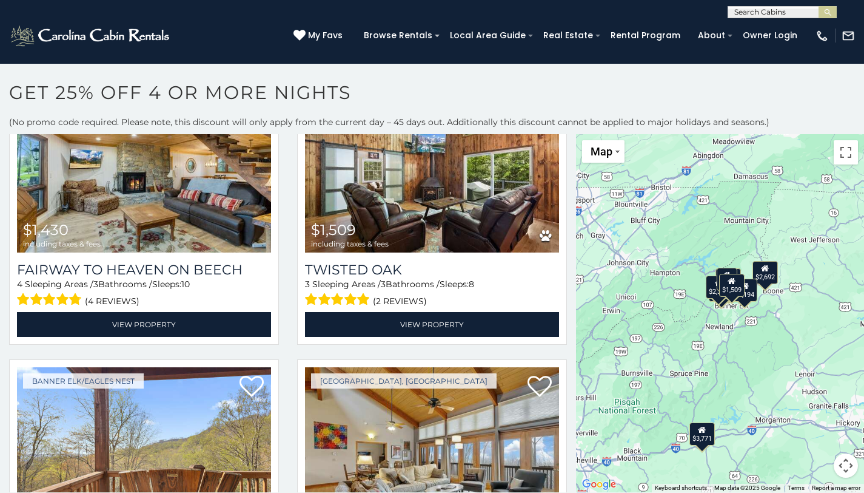
scroll to position [336, 0]
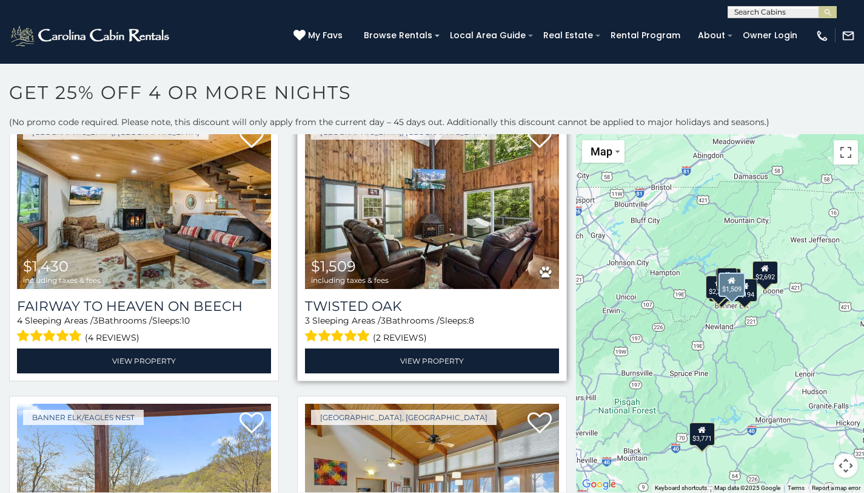
click at [461, 223] on img at bounding box center [432, 203] width 254 height 170
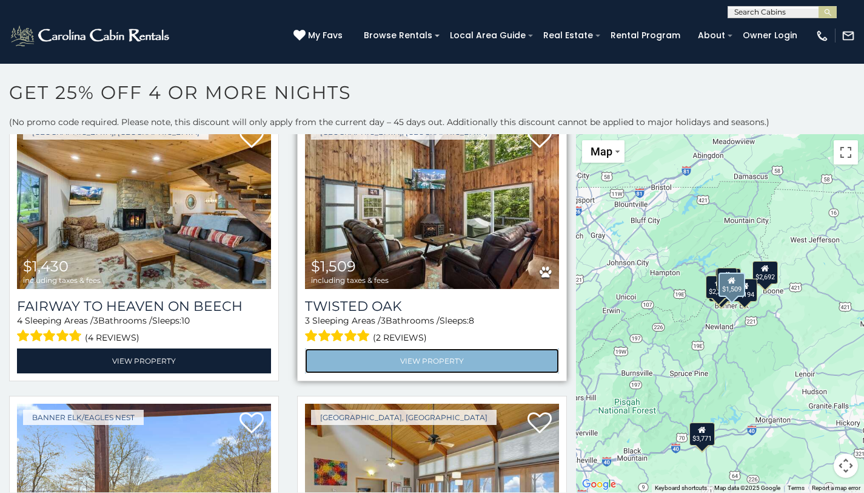
click at [432, 357] on link "View Property" at bounding box center [432, 360] width 254 height 25
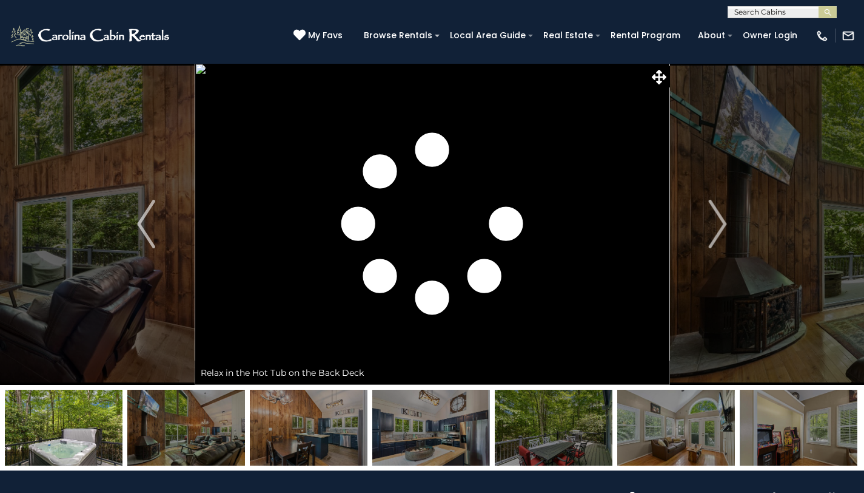
click at [723, 224] on img "Next" at bounding box center [718, 224] width 18 height 49
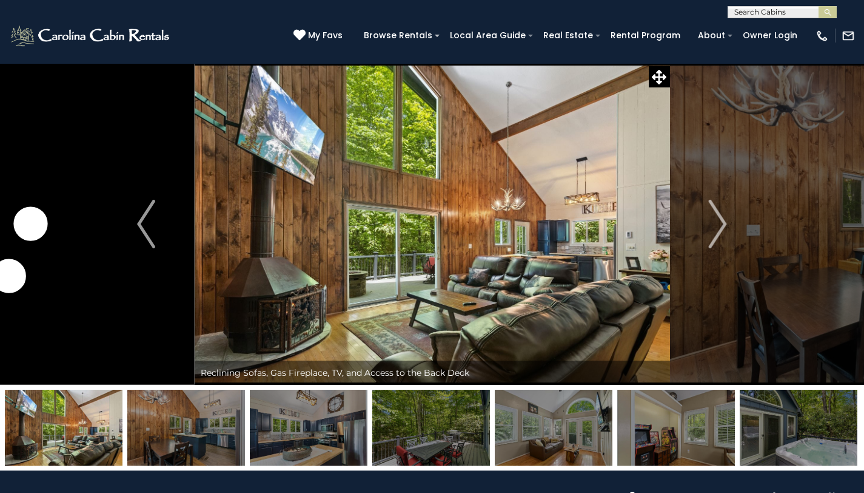
click at [723, 224] on img "Next" at bounding box center [718, 224] width 18 height 49
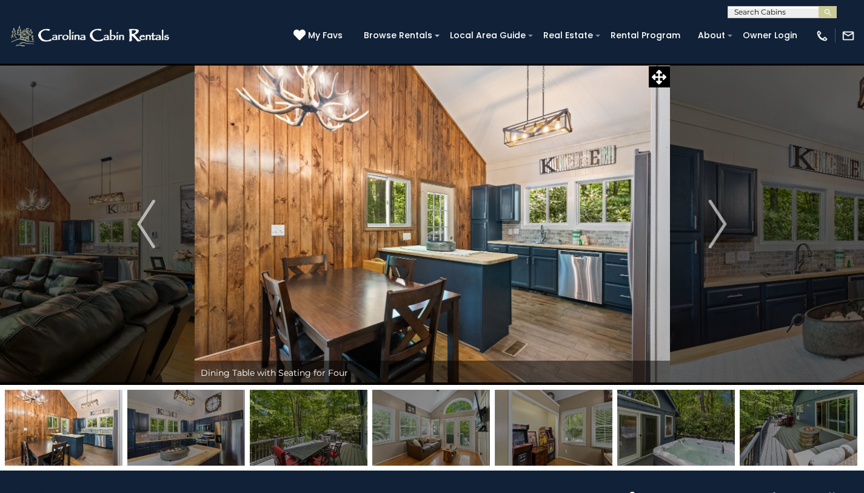
click at [723, 224] on img "Next" at bounding box center [718, 224] width 18 height 49
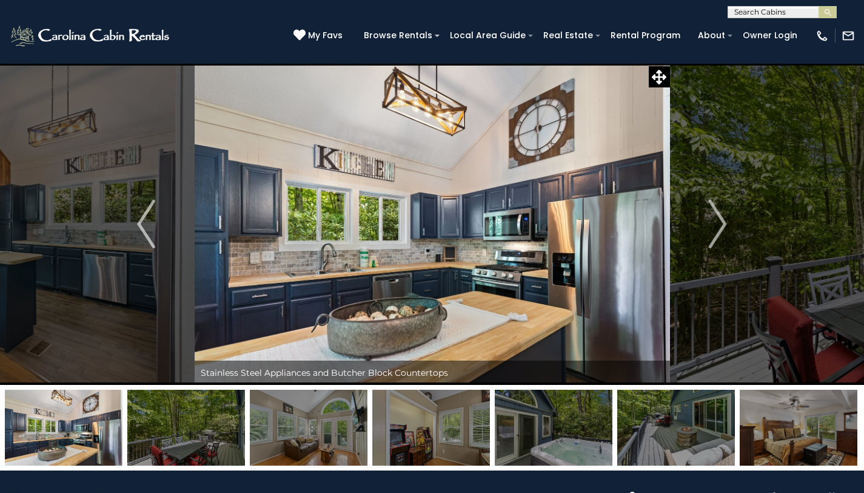
click at [723, 224] on img "Next" at bounding box center [718, 224] width 18 height 49
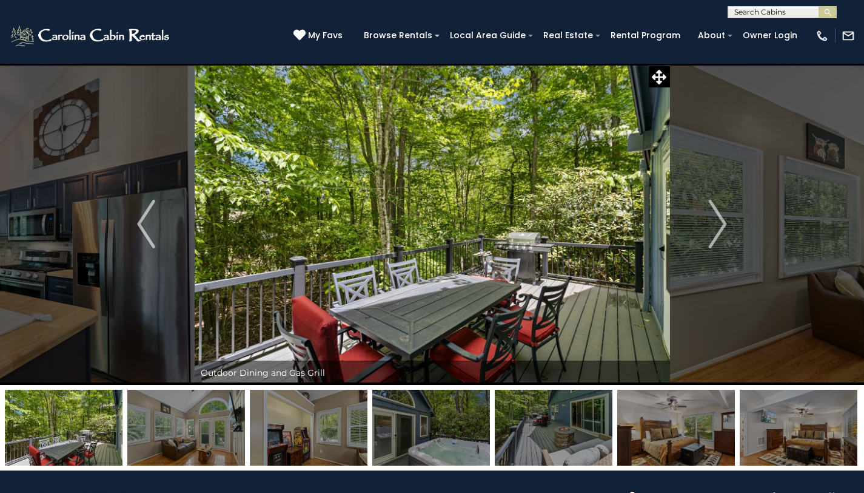
click at [723, 224] on img "Next" at bounding box center [718, 224] width 18 height 49
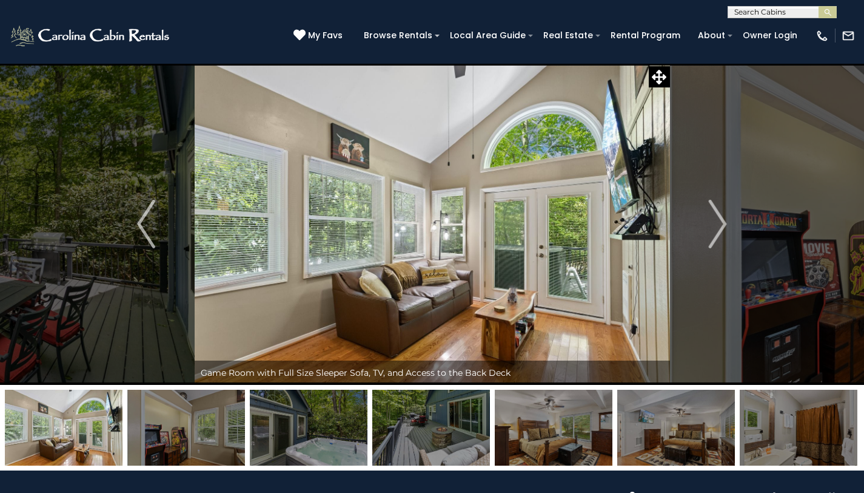
click at [723, 224] on img "Next" at bounding box center [718, 224] width 18 height 49
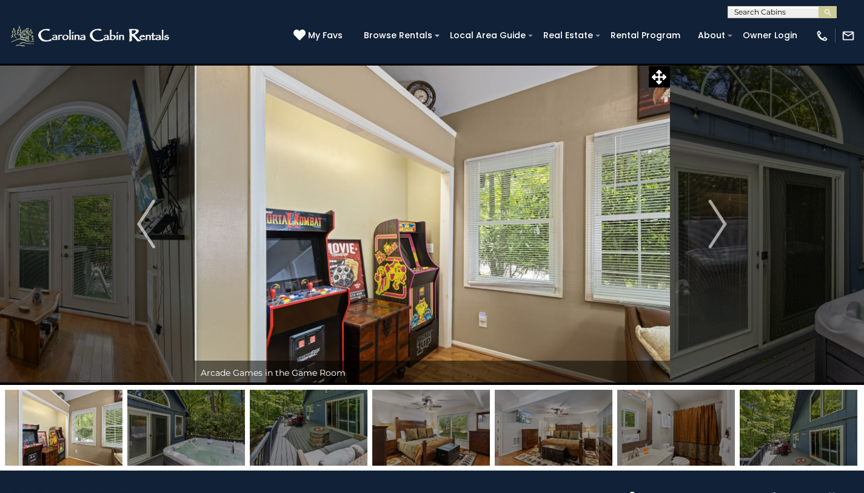
click at [723, 224] on img "Next" at bounding box center [718, 224] width 18 height 49
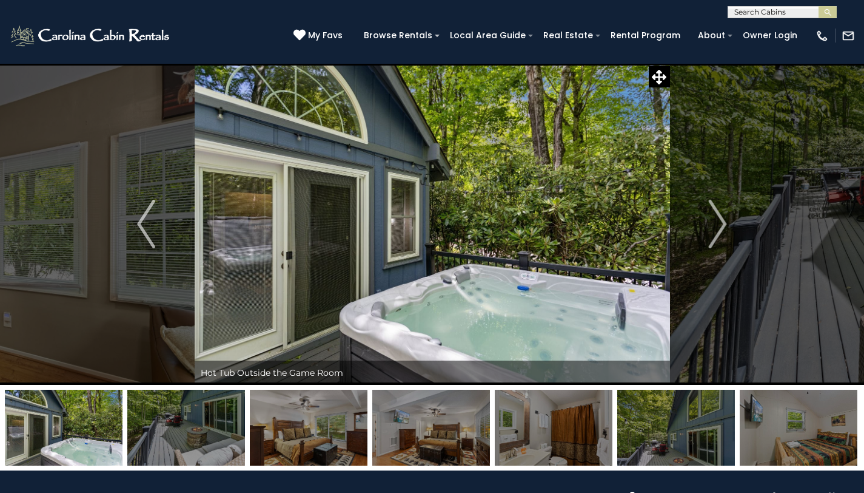
click at [723, 224] on img "Next" at bounding box center [718, 224] width 18 height 49
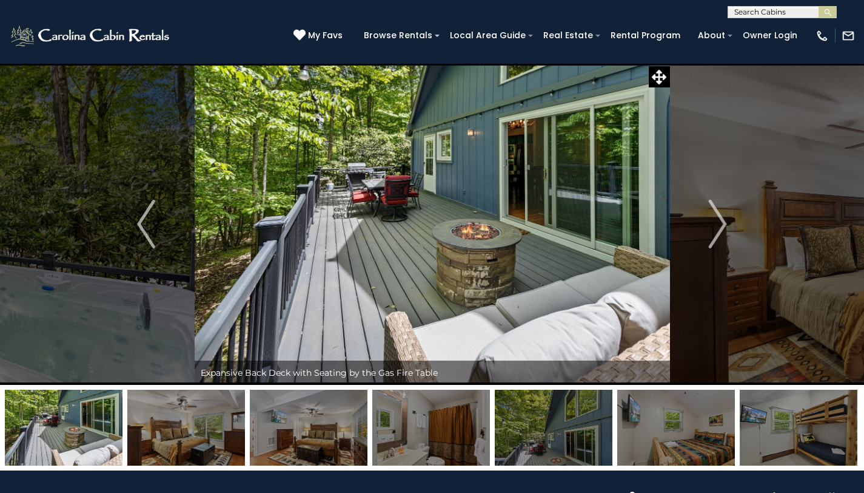
click at [723, 224] on img "Next" at bounding box center [718, 224] width 18 height 49
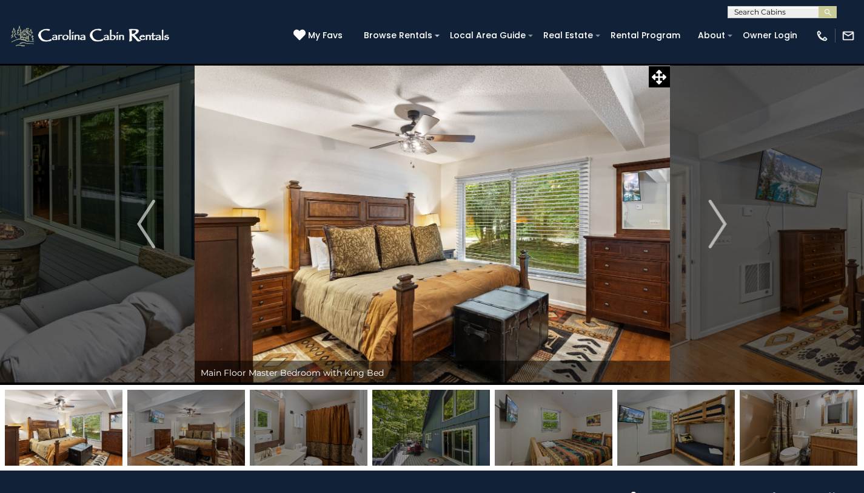
click at [723, 224] on img "Next" at bounding box center [718, 224] width 18 height 49
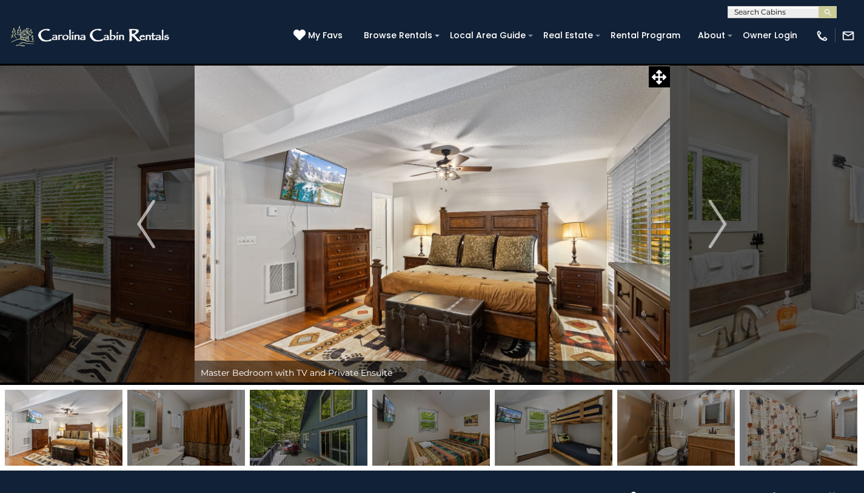
click at [723, 224] on img "Next" at bounding box center [718, 224] width 18 height 49
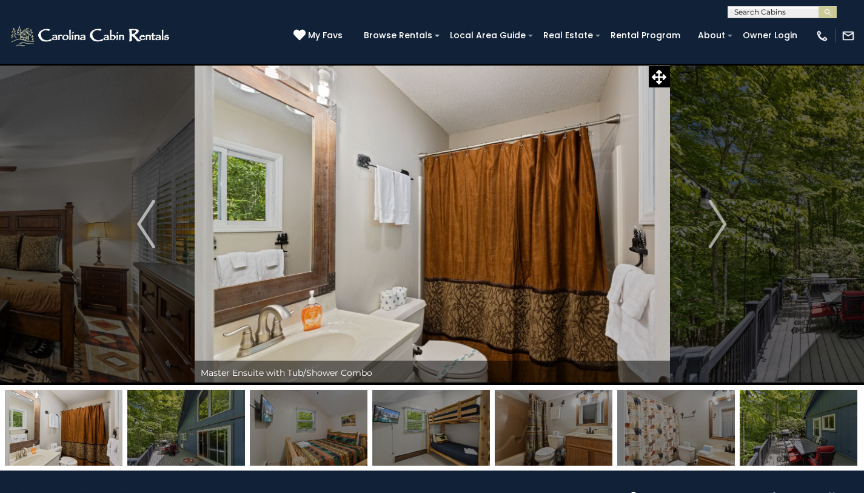
click at [723, 224] on img "Next" at bounding box center [718, 224] width 18 height 49
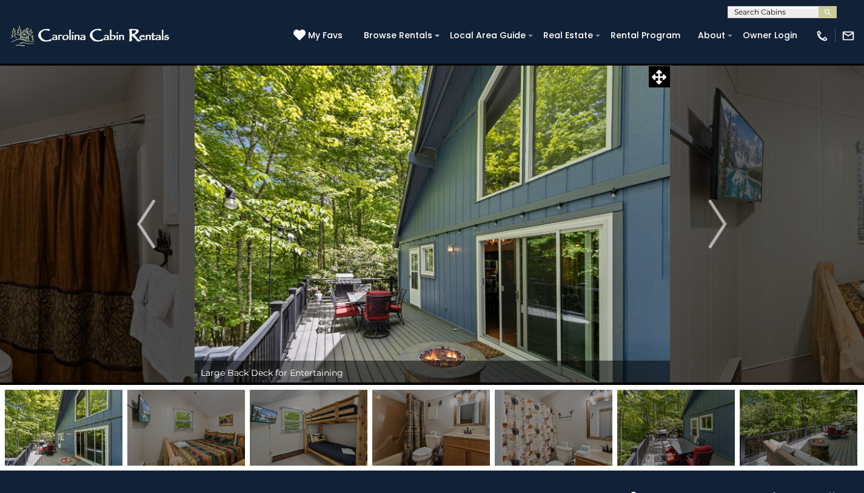
click at [723, 224] on img "Next" at bounding box center [718, 224] width 18 height 49
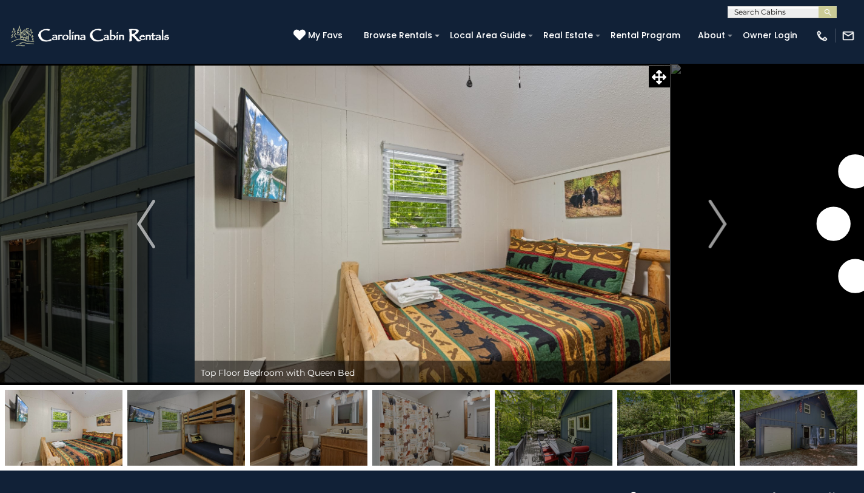
click at [723, 224] on img "Next" at bounding box center [718, 224] width 18 height 49
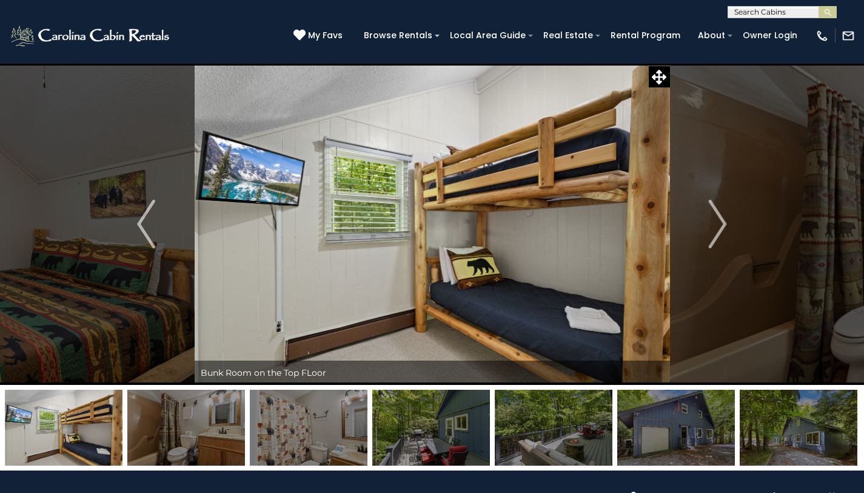
click at [723, 224] on img "Next" at bounding box center [718, 224] width 18 height 49
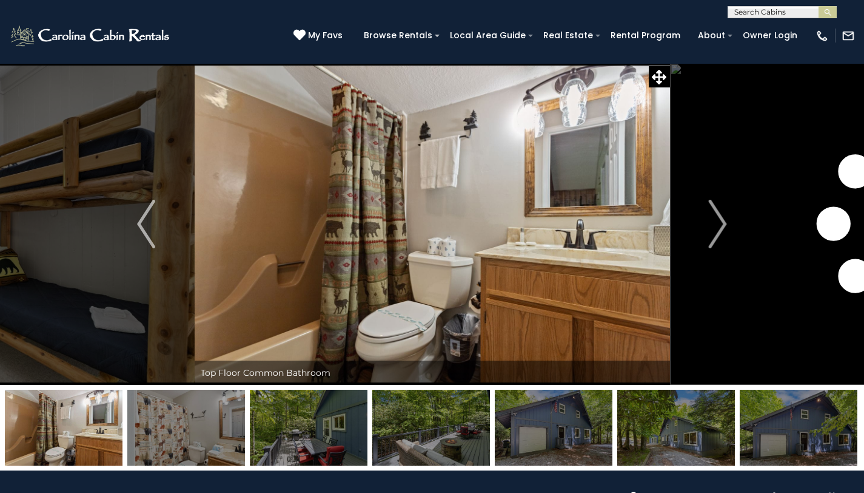
click at [723, 224] on img "Next" at bounding box center [718, 224] width 18 height 49
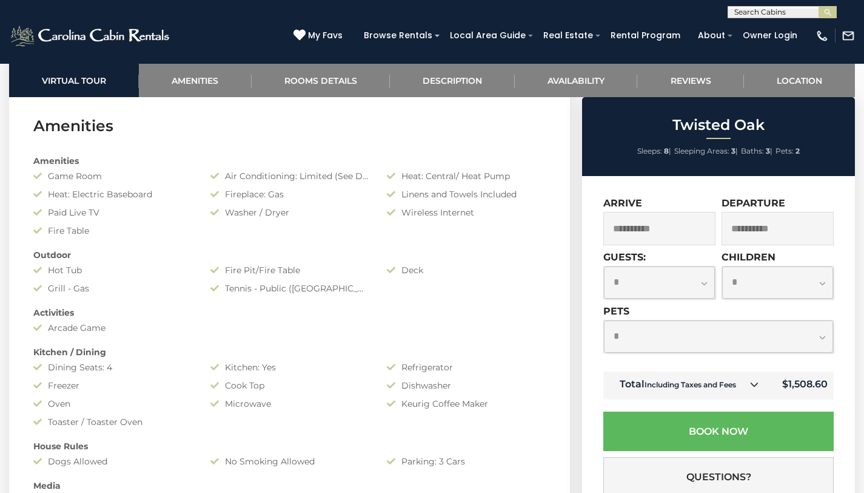
scroll to position [864, 0]
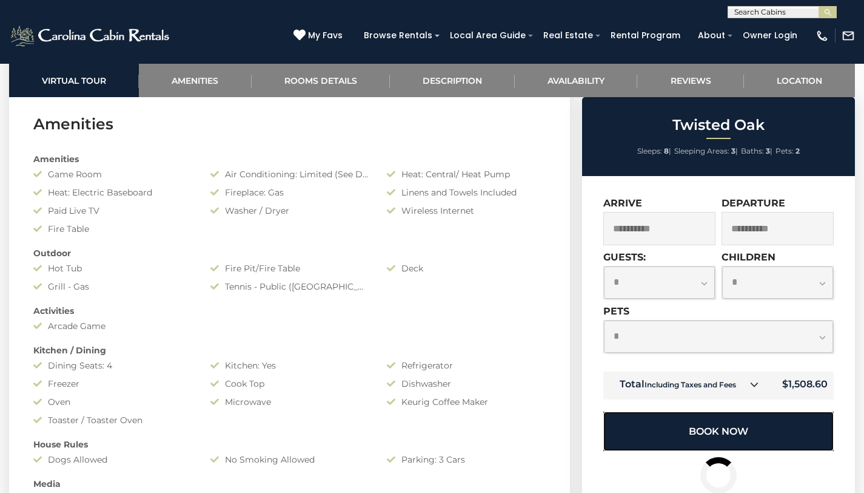
click at [735, 419] on button "Book Now" at bounding box center [719, 430] width 230 height 39
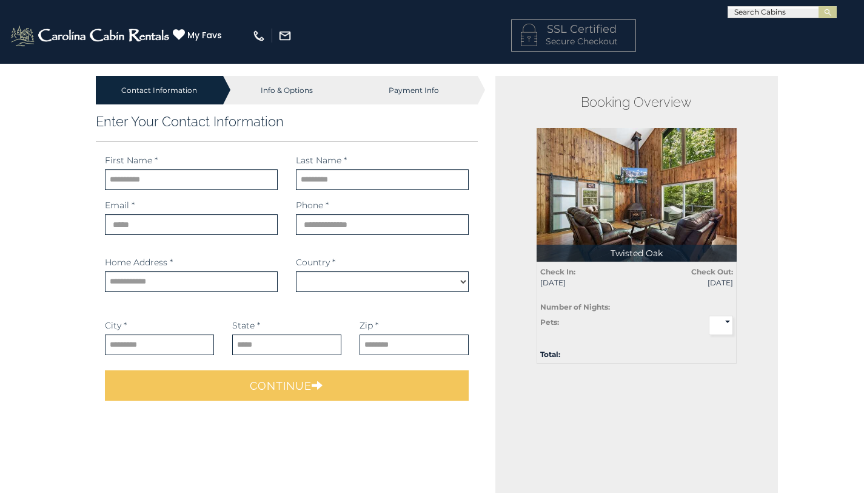
click at [229, 160] on div "First Name * First name is required." at bounding box center [191, 172] width 191 height 36
click at [224, 175] on input "text" at bounding box center [191, 179] width 173 height 21
type input "****"
type input "******"
type input "**********"
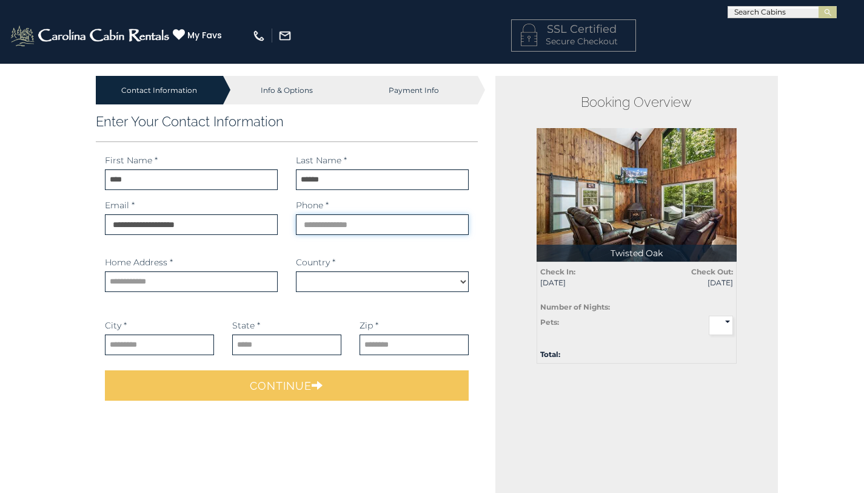
type input "**********"
type input "*********"
type input "**"
type input "*****"
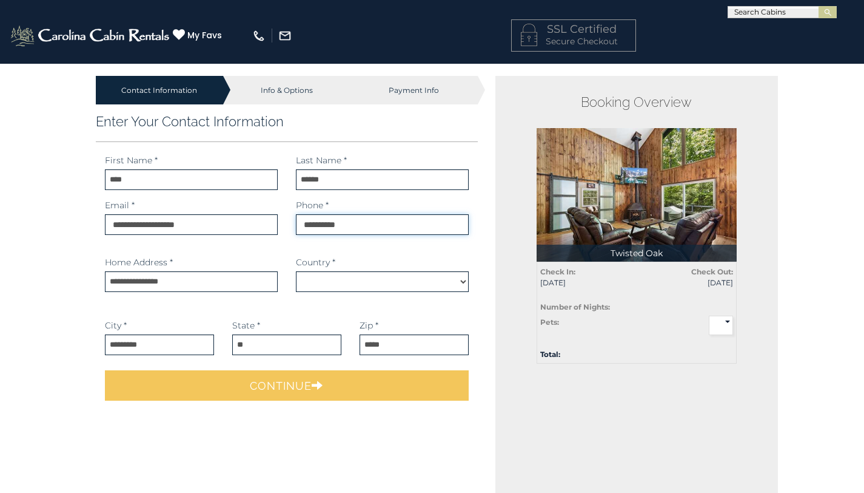
click at [394, 227] on input "phone" at bounding box center [382, 224] width 173 height 21
select select "*********"
type input "**********"
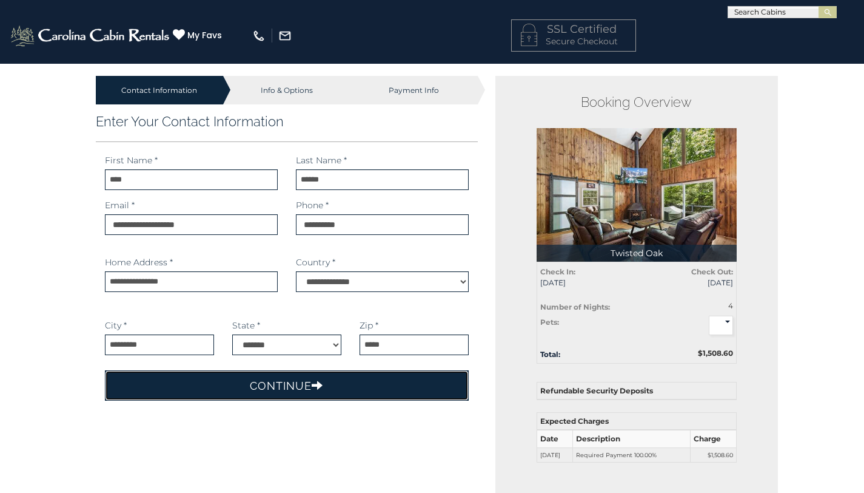
click at [289, 388] on button "Continue" at bounding box center [287, 385] width 365 height 30
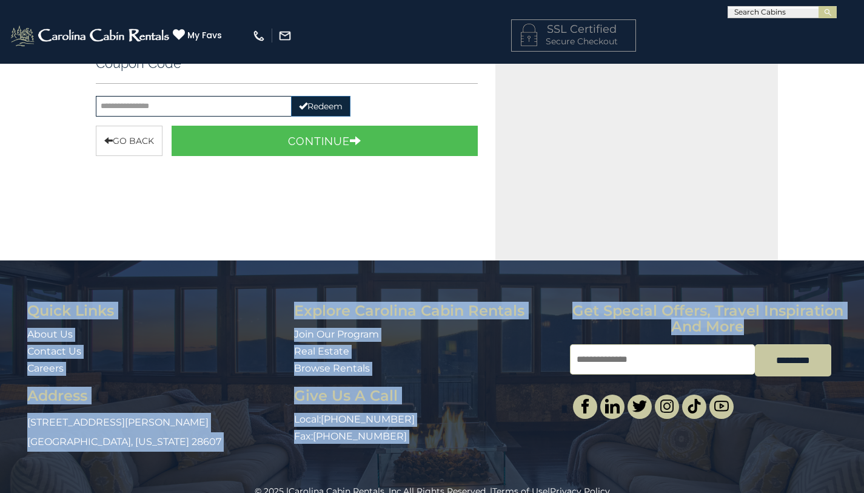
scroll to position [407, 0]
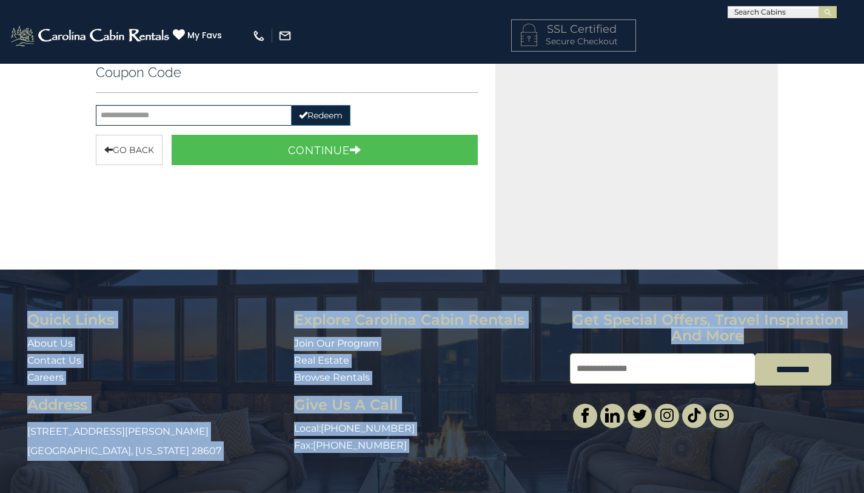
drag, startPoint x: 873, startPoint y: 140, endPoint x: 862, endPoint y: 343, distance: 203.5
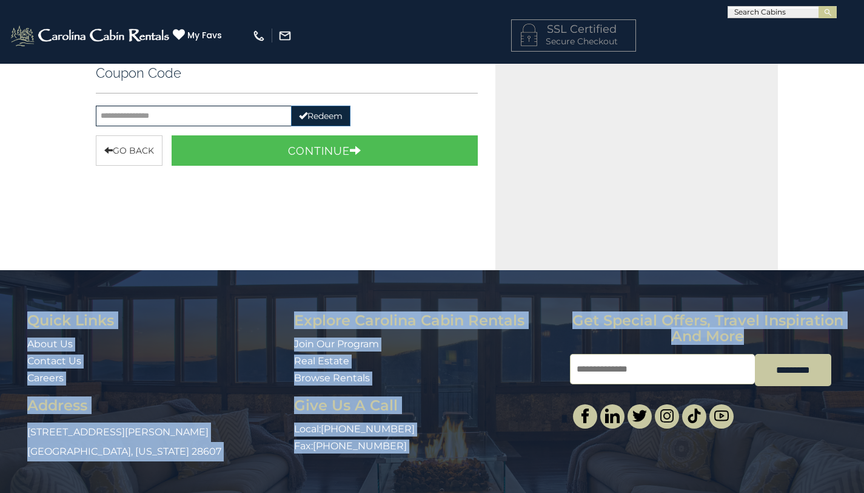
click at [862, 343] on html "**********" at bounding box center [432, 55] width 864 height 938
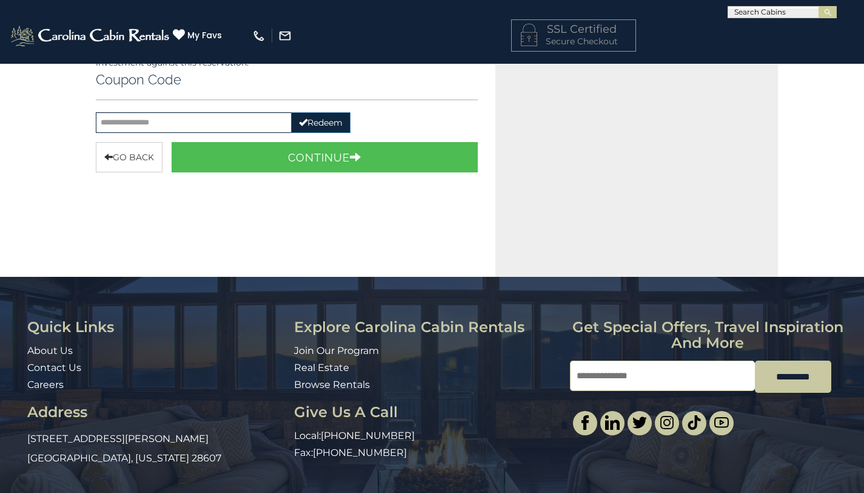
click at [833, 237] on div "Contact Information Info & Options Payment Info 1. Guest Information Enter Your…" at bounding box center [432, 93] width 864 height 875
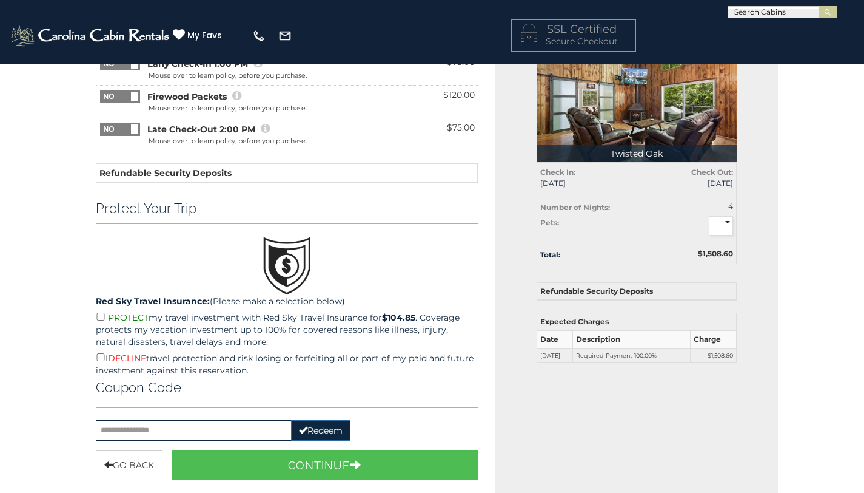
scroll to position [0, 0]
